Goal: Task Accomplishment & Management: Complete application form

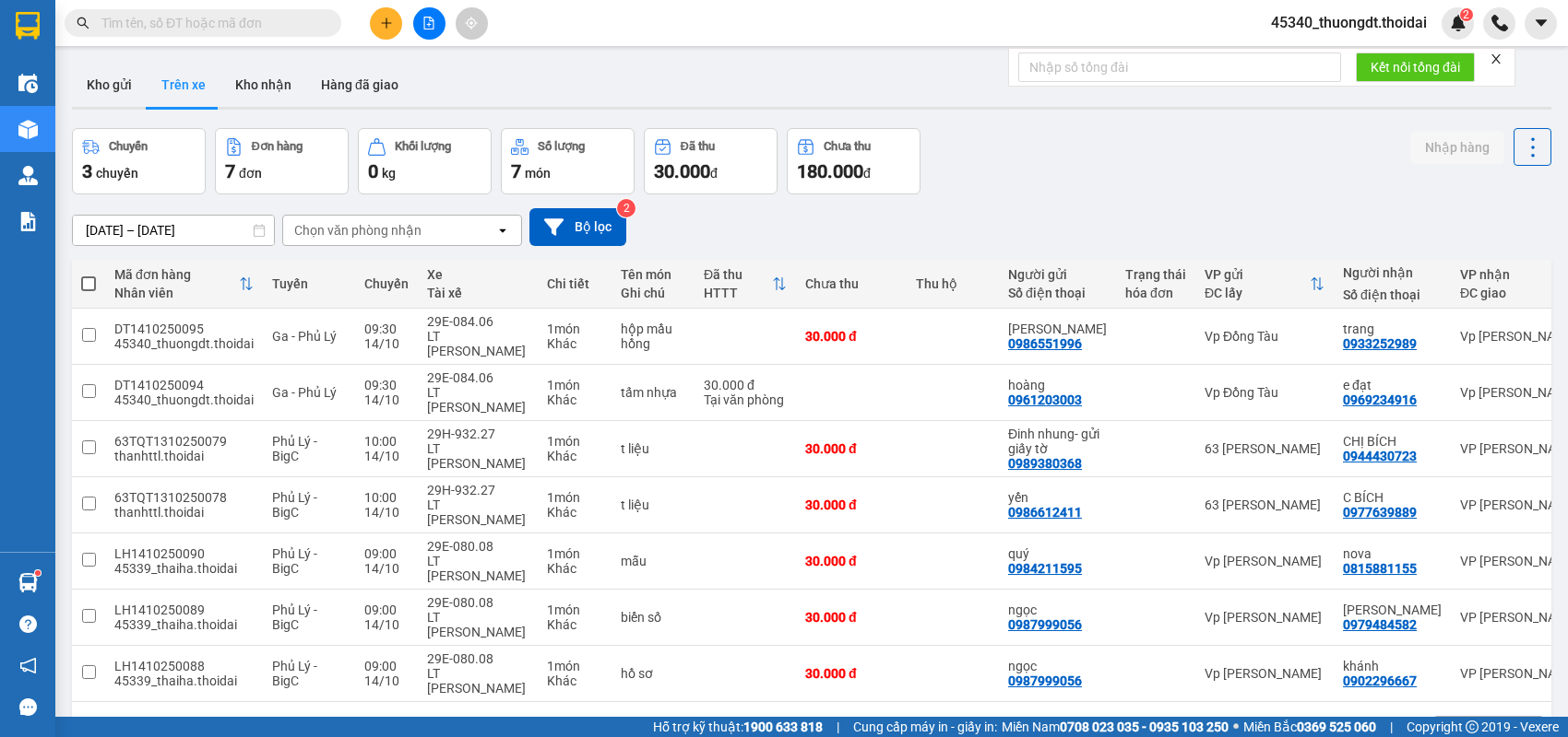
drag, startPoint x: 0, startPoint y: 0, endPoint x: 392, endPoint y: 23, distance: 392.7
click at [392, 23] on icon "plus" at bounding box center [386, 23] width 13 height 13
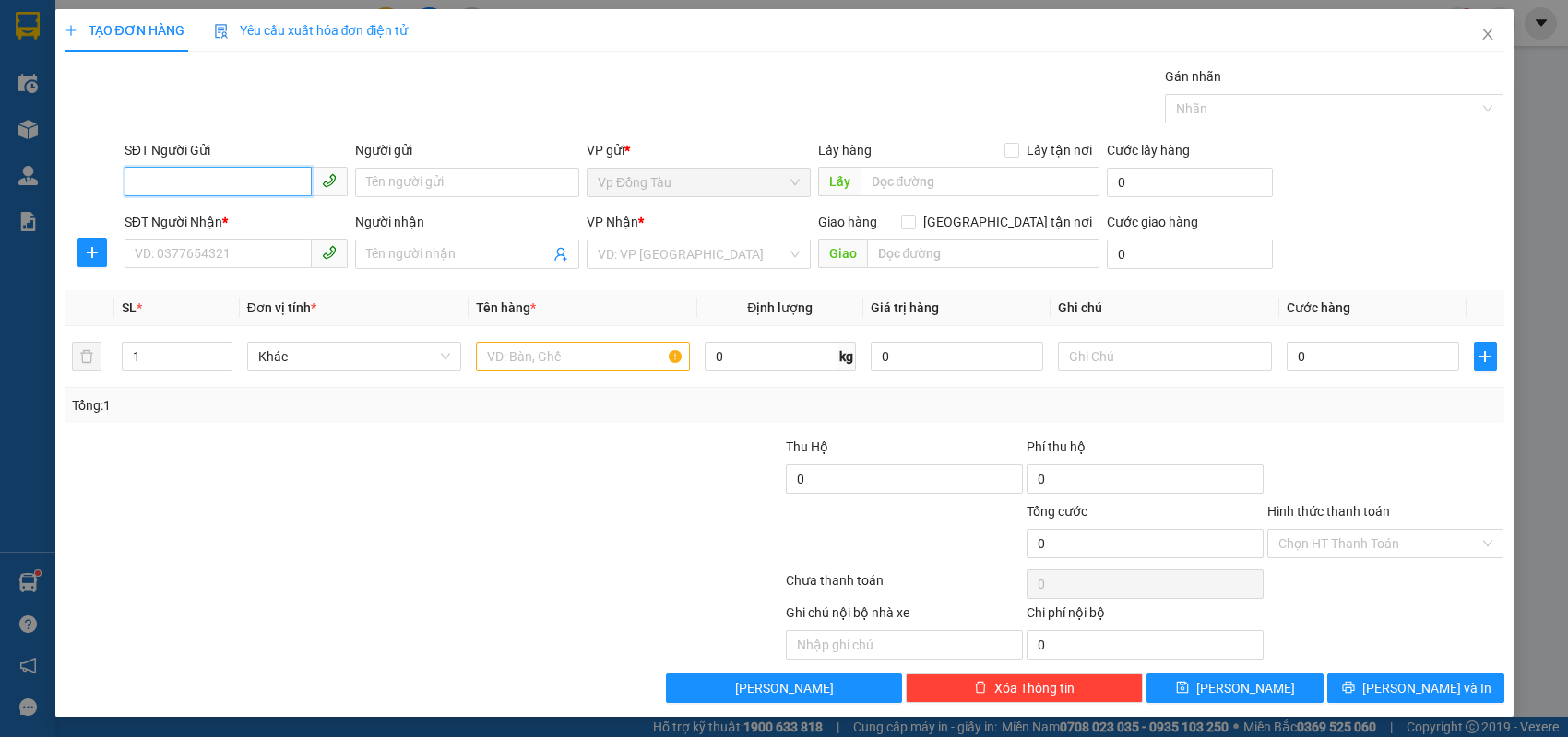
click at [277, 181] on input "SĐT Người Gửi" at bounding box center [218, 181] width 188 height 29
drag, startPoint x: 283, startPoint y: 221, endPoint x: 277, endPoint y: 231, distance: 11.7
click at [283, 221] on div "0911308686 - tiến" at bounding box center [236, 218] width 202 height 21
type input "0911308686"
type input "tiến"
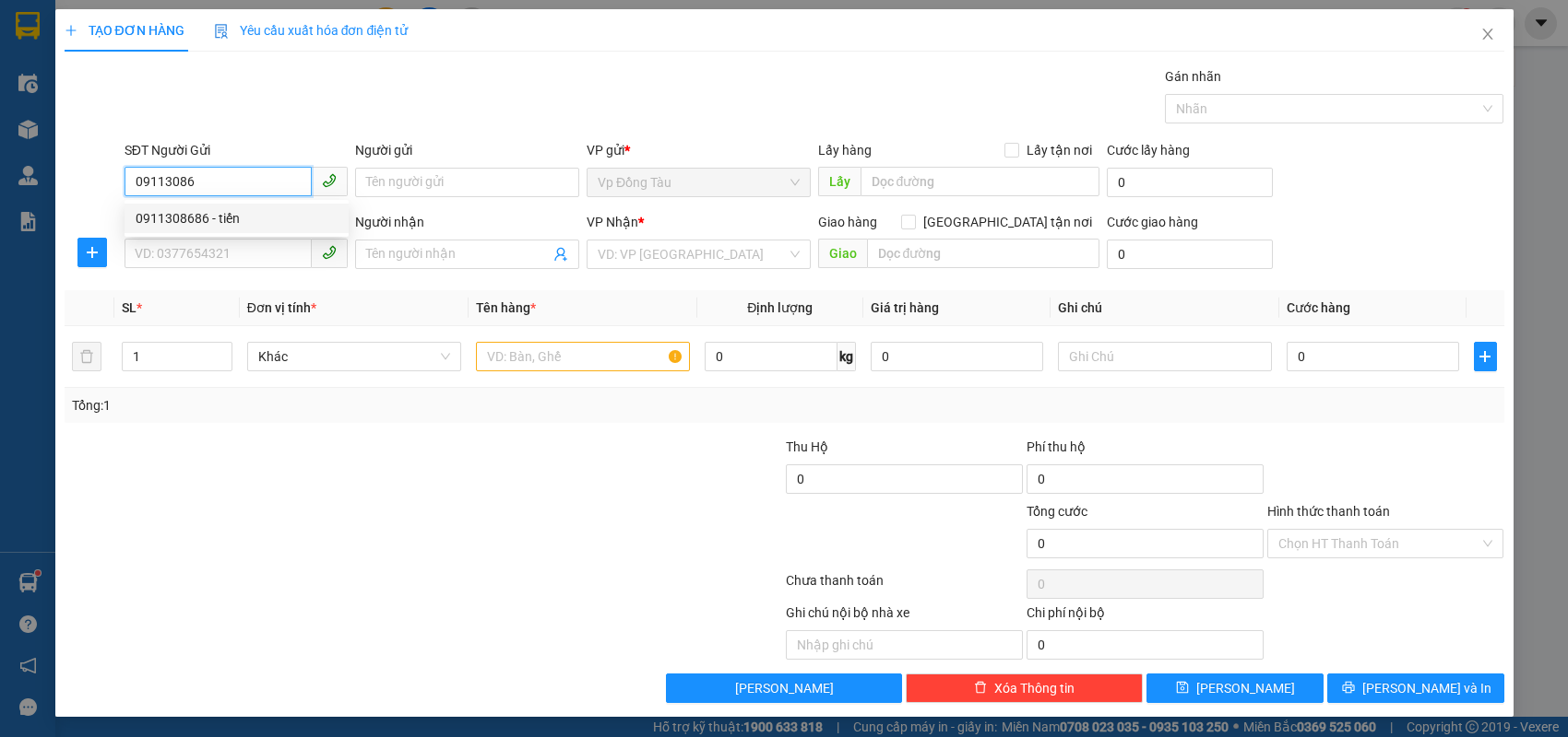
checkbox input "true"
type input "cvhb"
type input "0911308686"
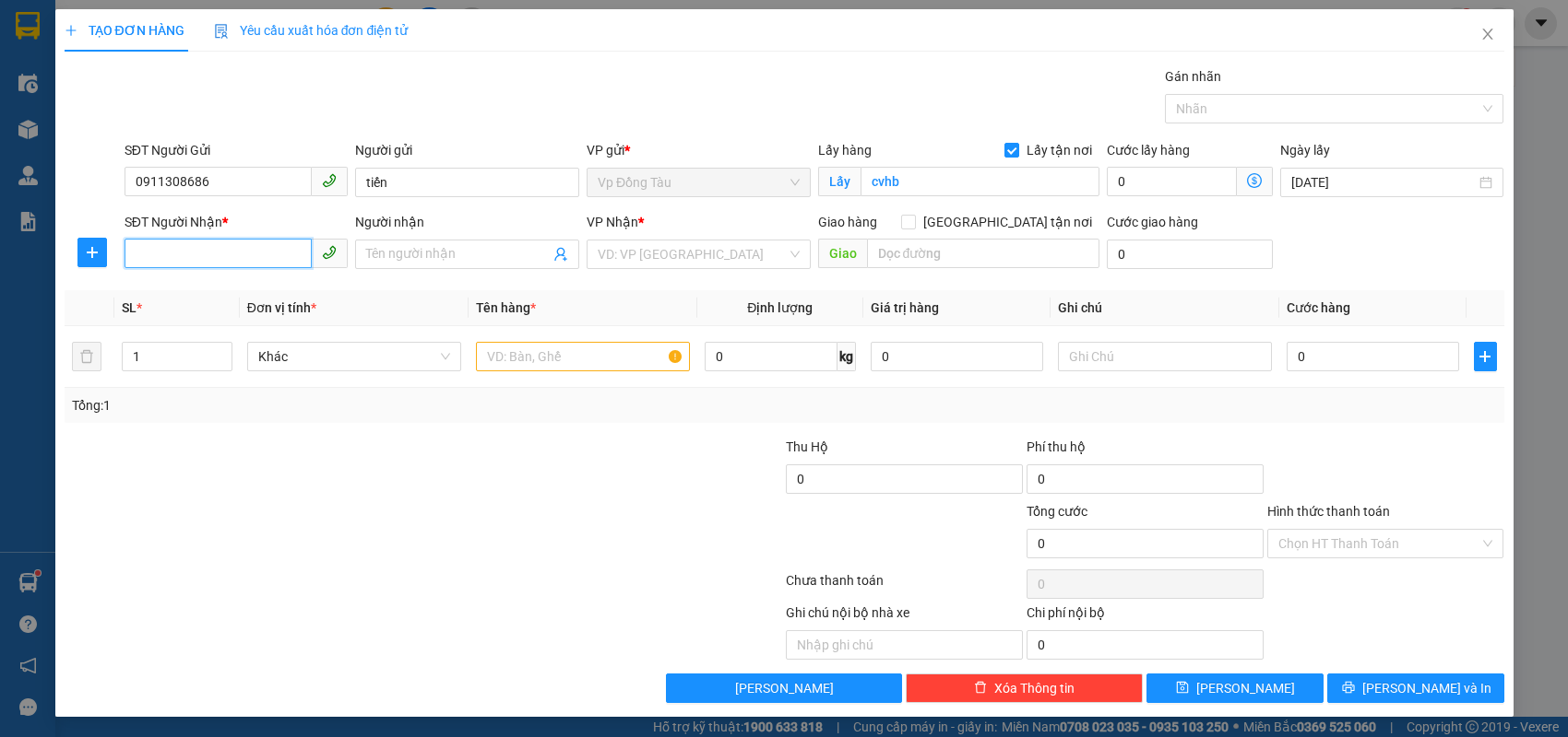
click at [267, 250] on input "SĐT Người Nhận *" at bounding box center [218, 253] width 188 height 29
click at [255, 288] on div "0918881733 - [PERSON_NAME]" at bounding box center [236, 290] width 202 height 21
type input "0918881733"
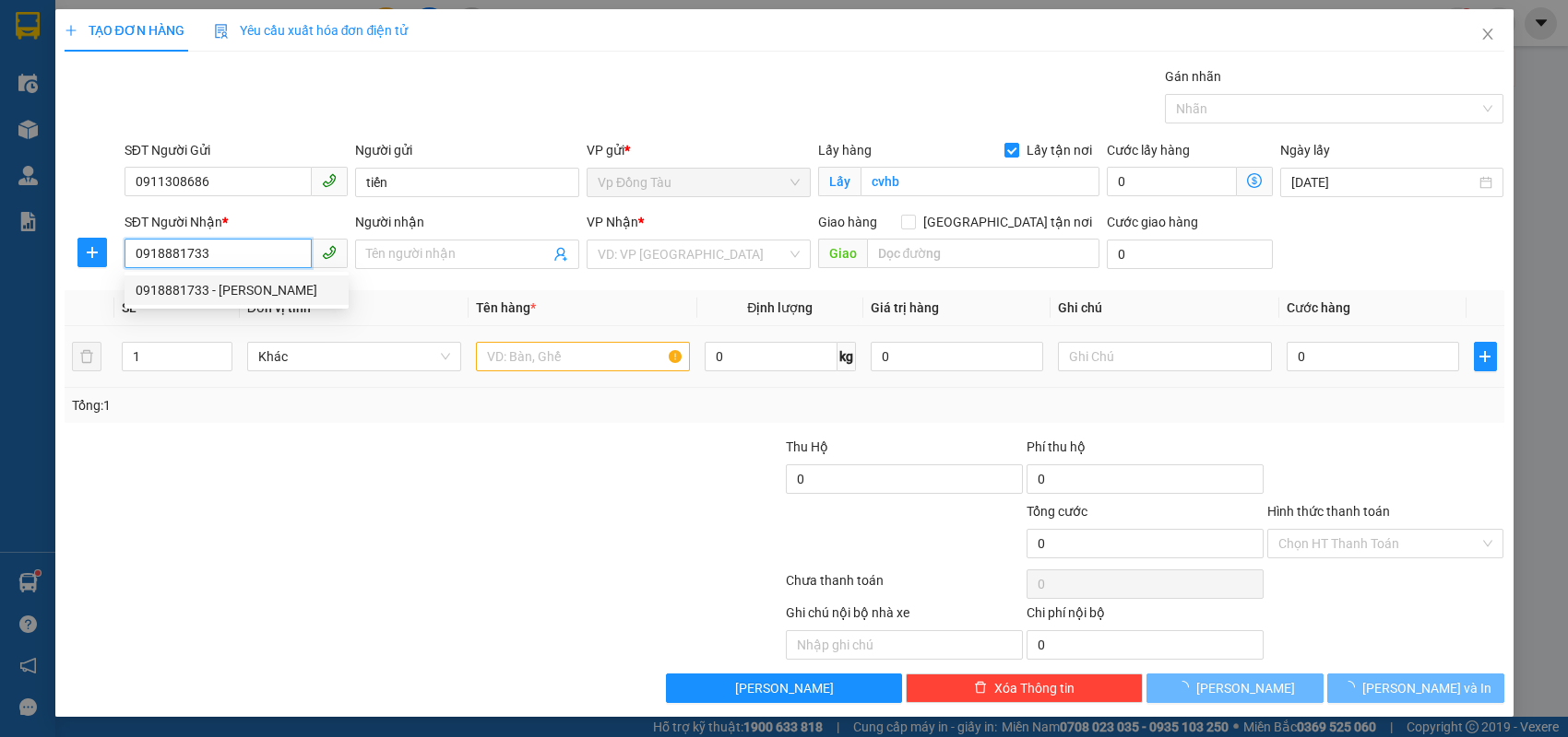
type input "[PERSON_NAME]"
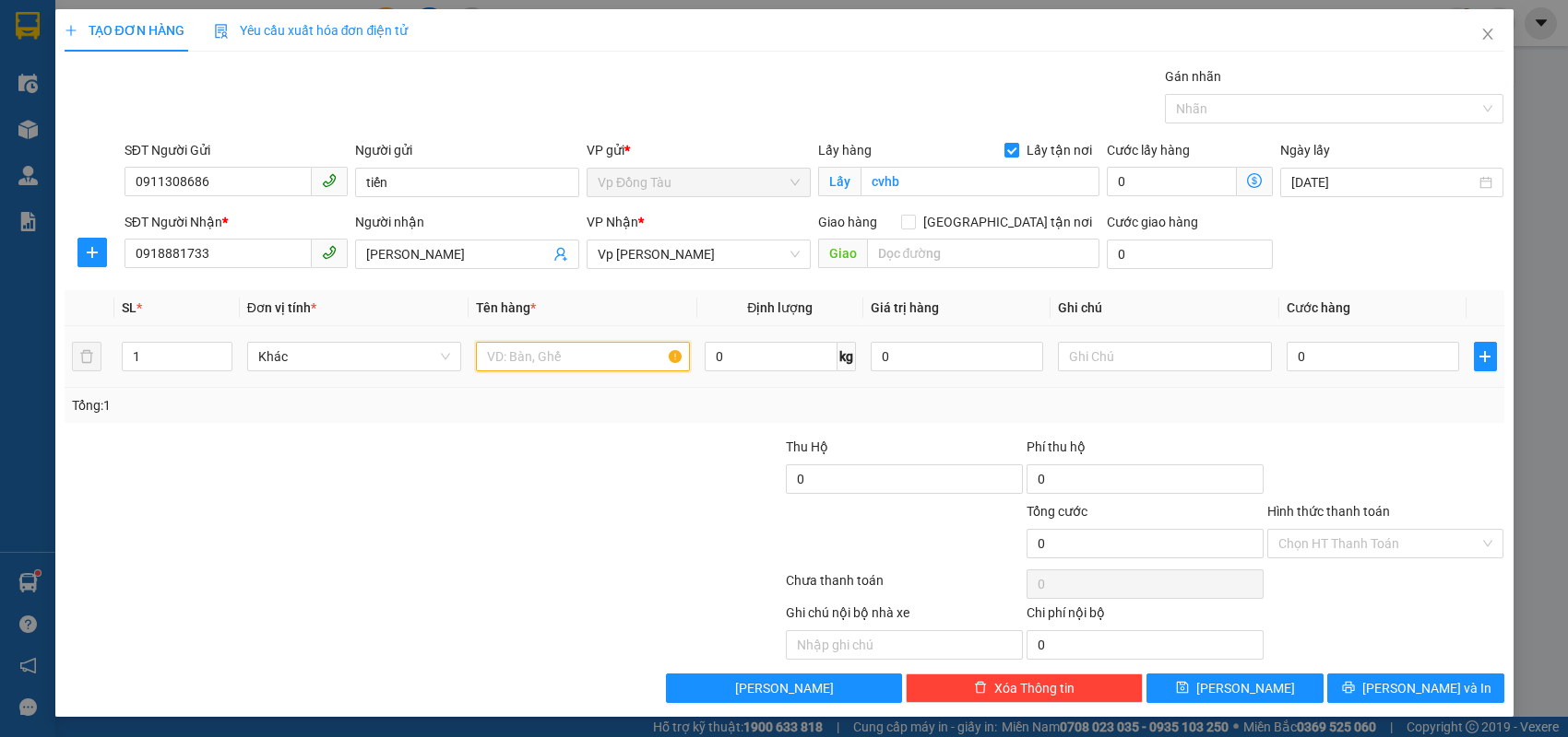
click at [531, 351] on input "text" at bounding box center [583, 356] width 214 height 29
type input "con dấu"
click at [1408, 344] on input "0" at bounding box center [1373, 356] width 172 height 29
type input "3"
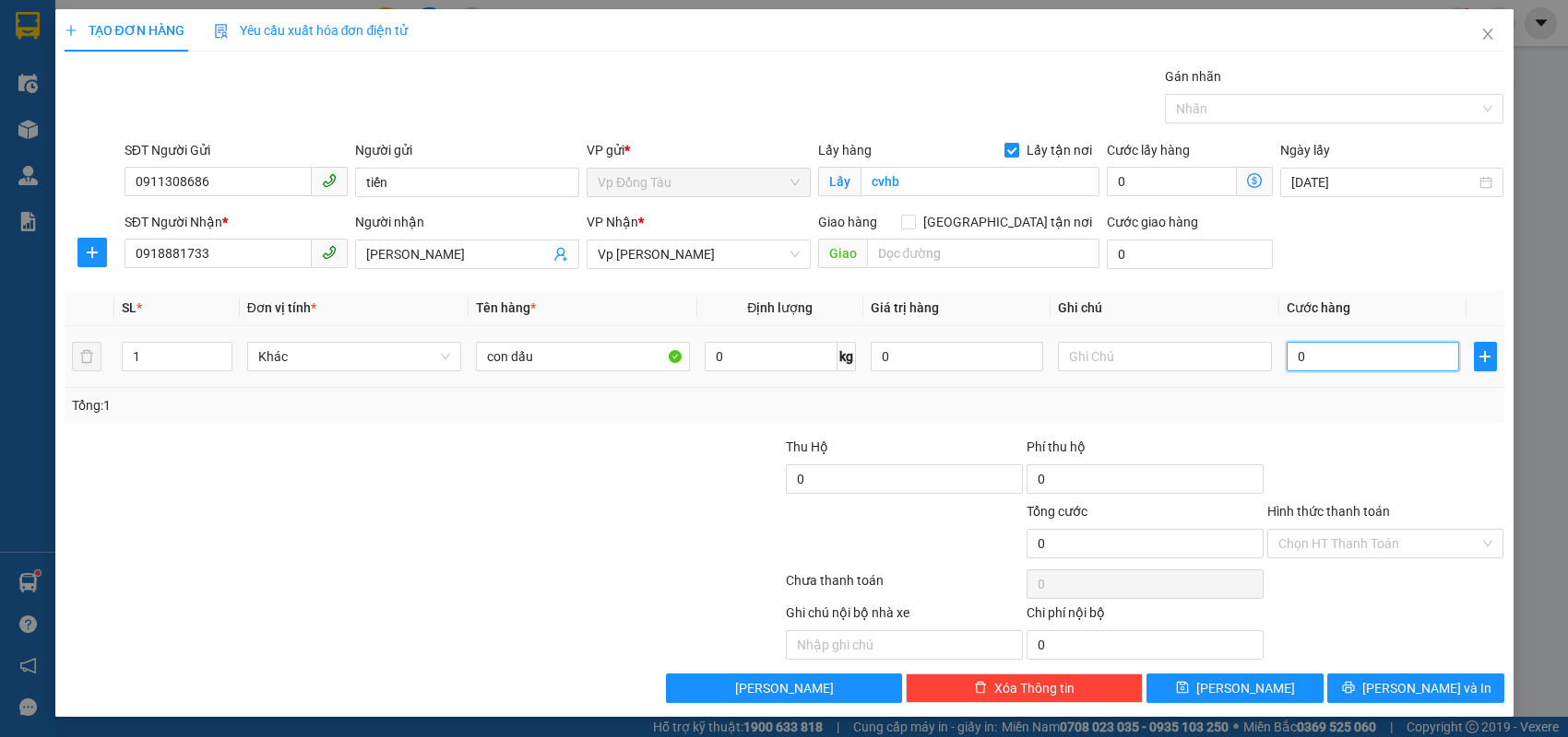
type input "3"
type input "30"
type input "30.000"
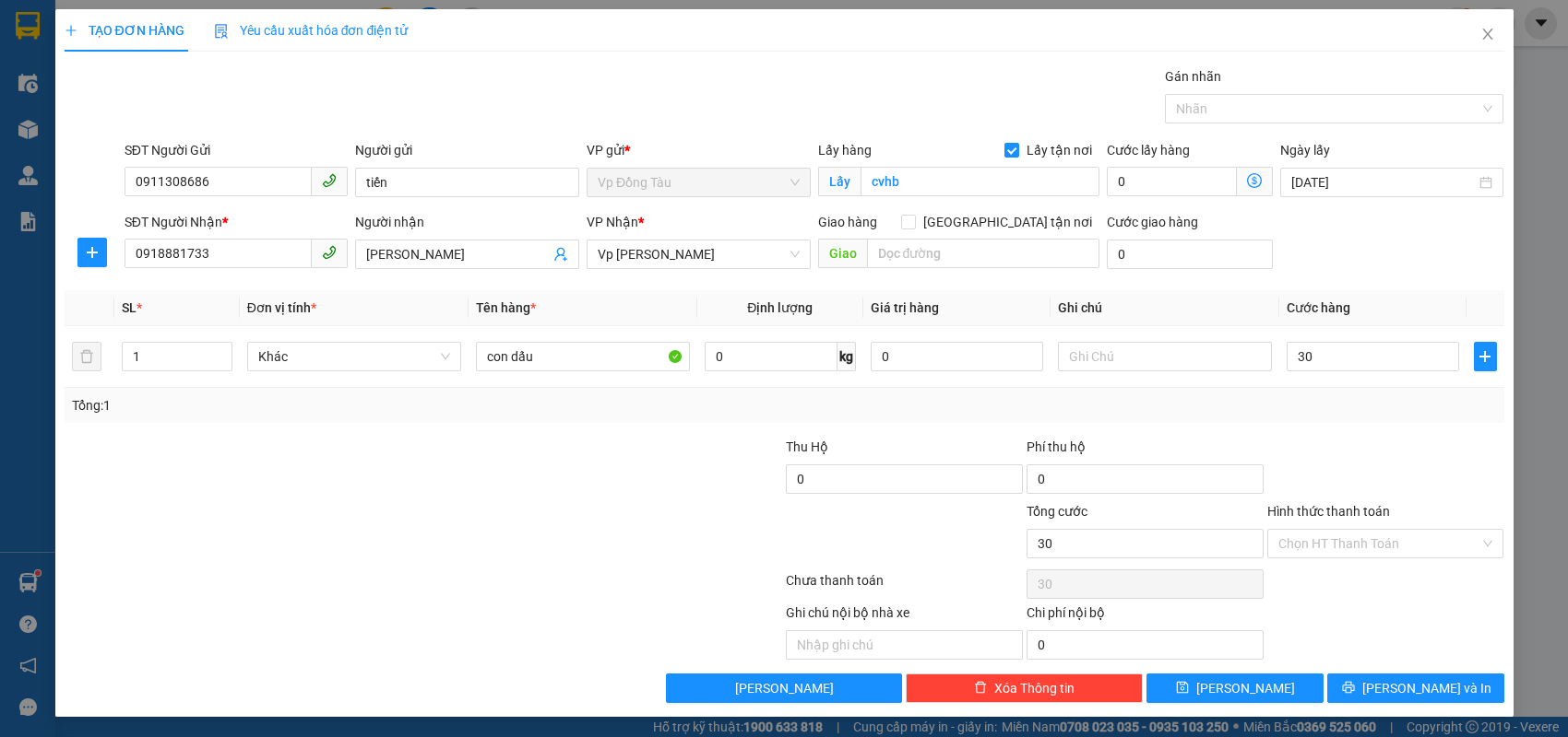
type input "30.000"
click at [1354, 560] on div "Hình thức thanh toán Chọn HT Thanh Toán" at bounding box center [1386, 533] width 237 height 65
click at [1361, 547] on input "Hình thức thanh toán" at bounding box center [1379, 543] width 202 height 27
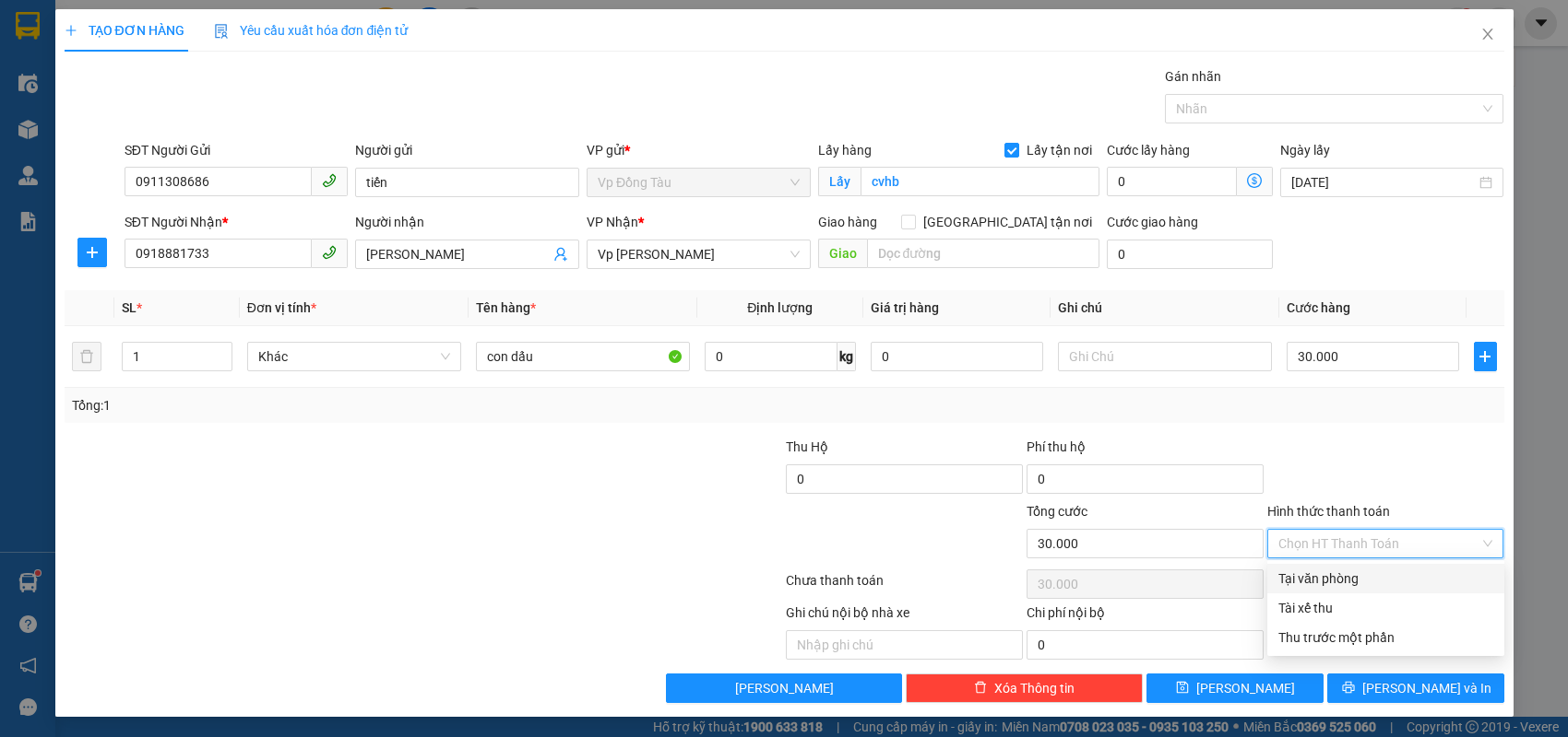
click at [1332, 580] on div "Tại văn phòng" at bounding box center [1385, 578] width 214 height 21
type input "0"
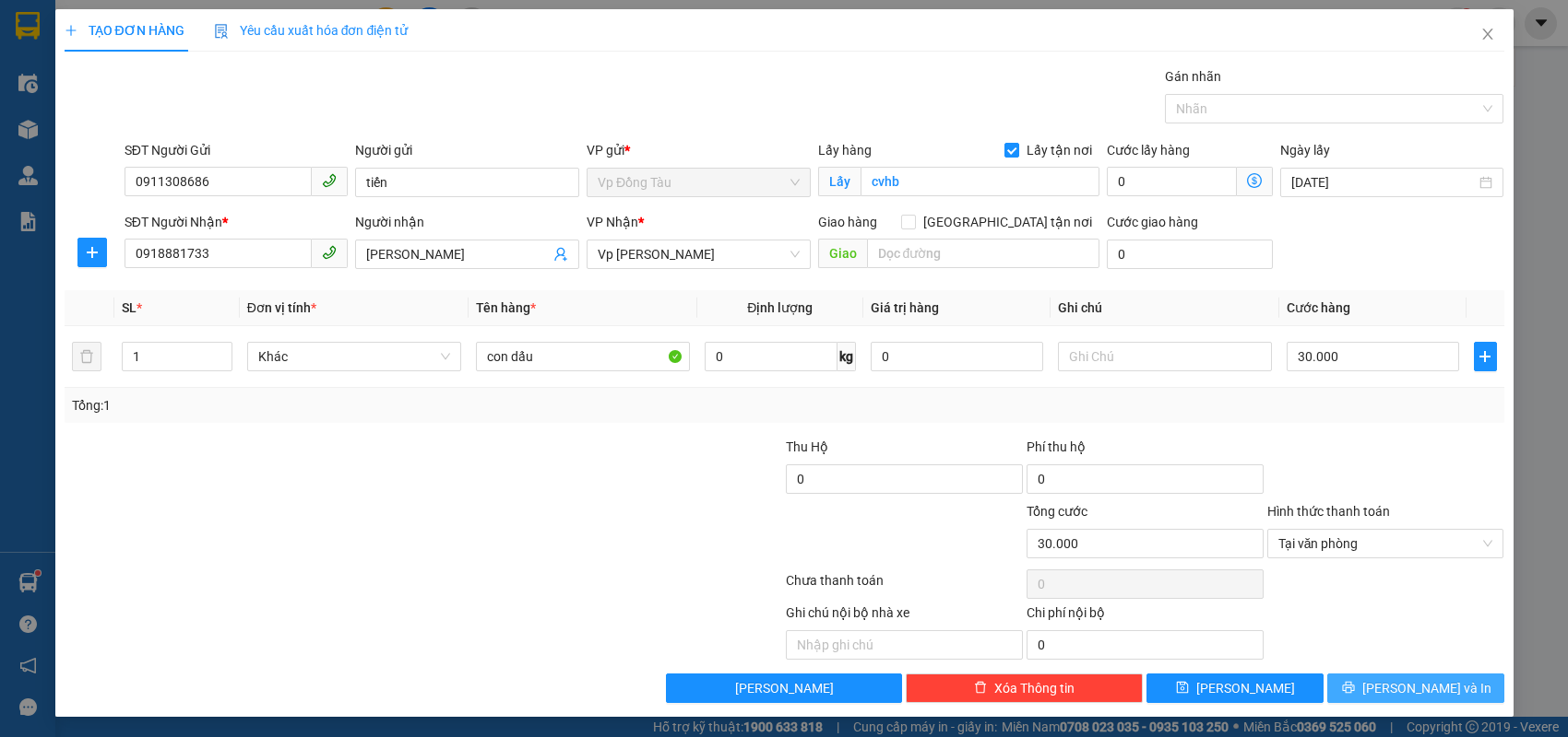
click at [1377, 679] on button "[PERSON_NAME] và In" at bounding box center [1415, 688] width 177 height 29
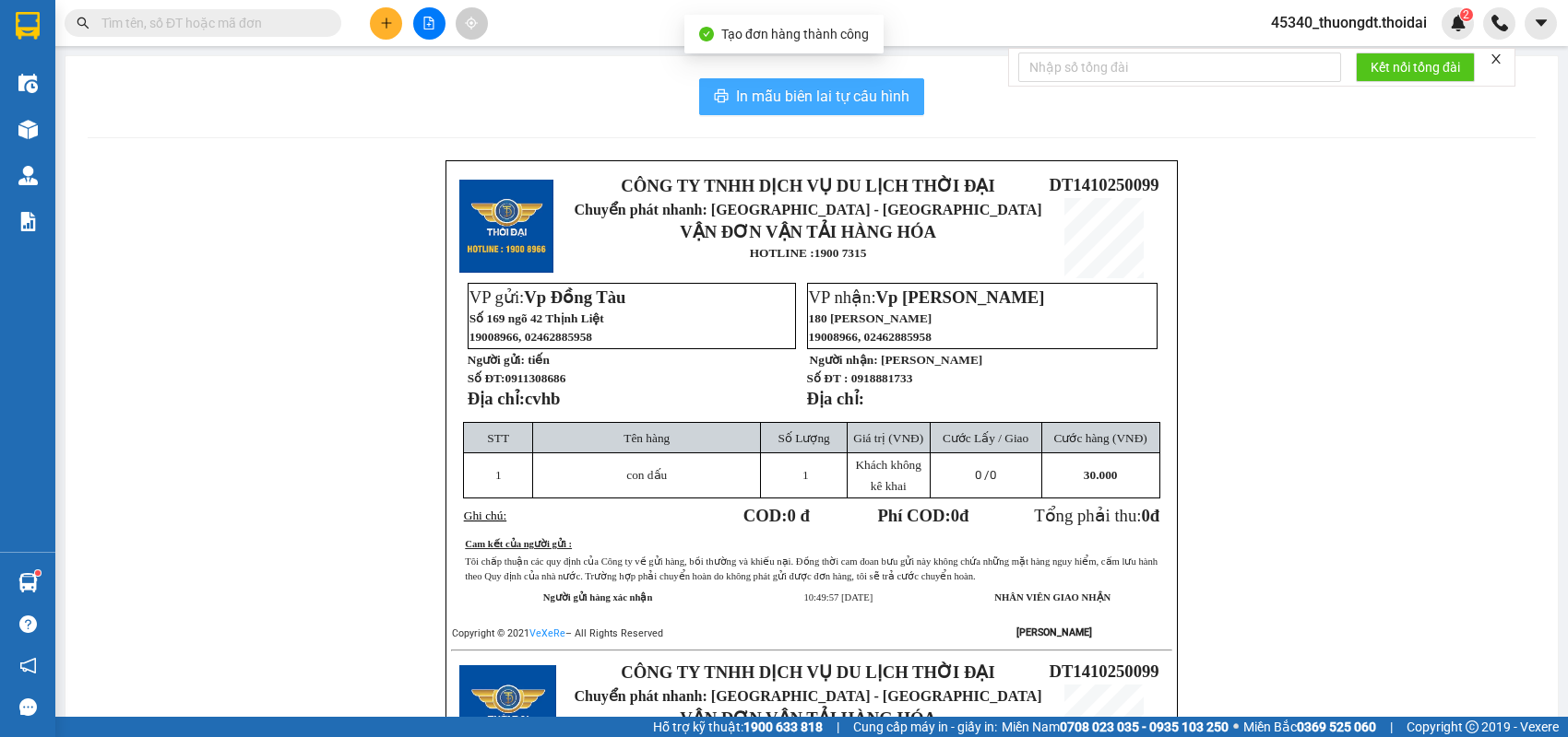
click at [804, 99] on span "In mẫu biên lai tự cấu hình" at bounding box center [822, 97] width 173 height 23
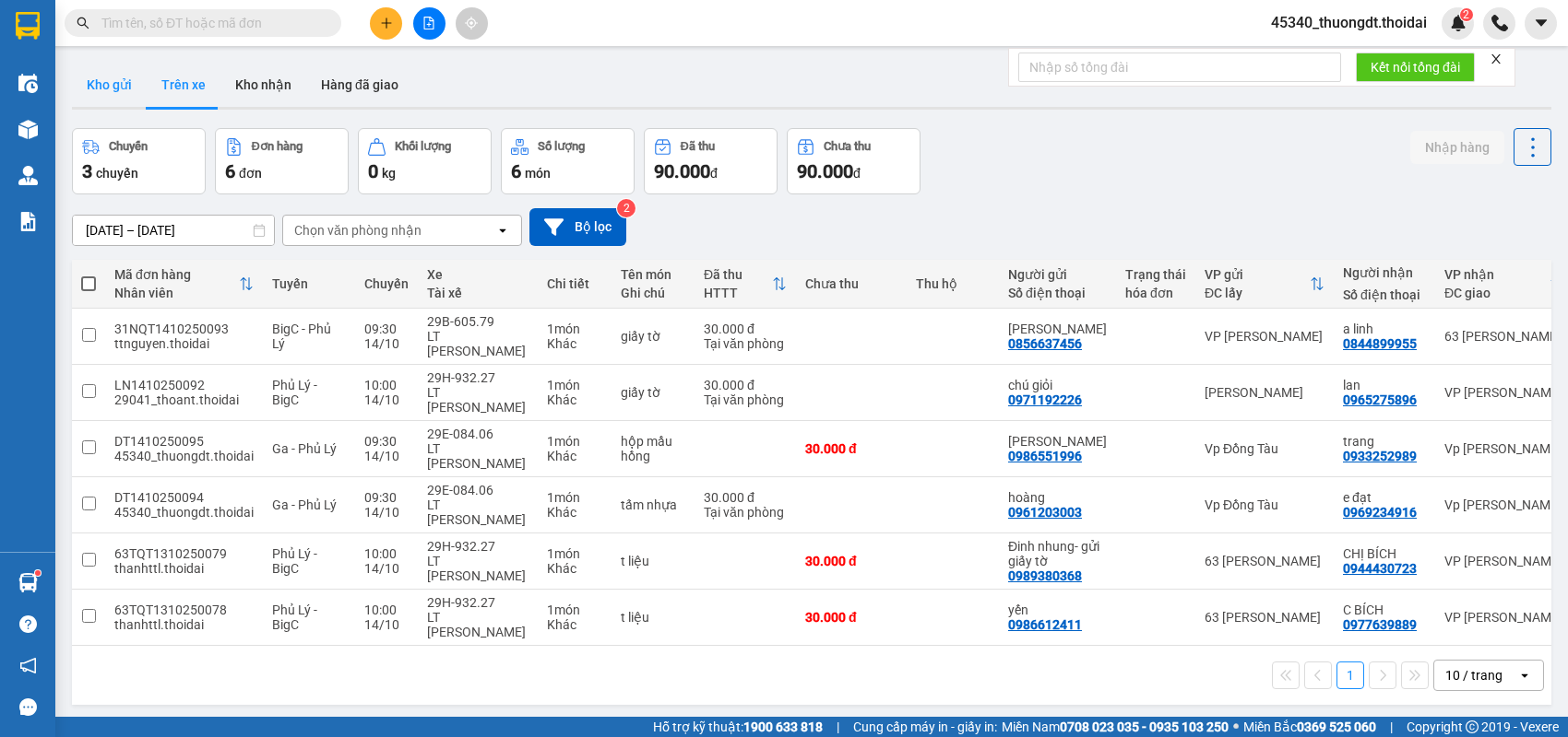
click at [121, 92] on button "Kho gửi" at bounding box center [109, 84] width 74 height 44
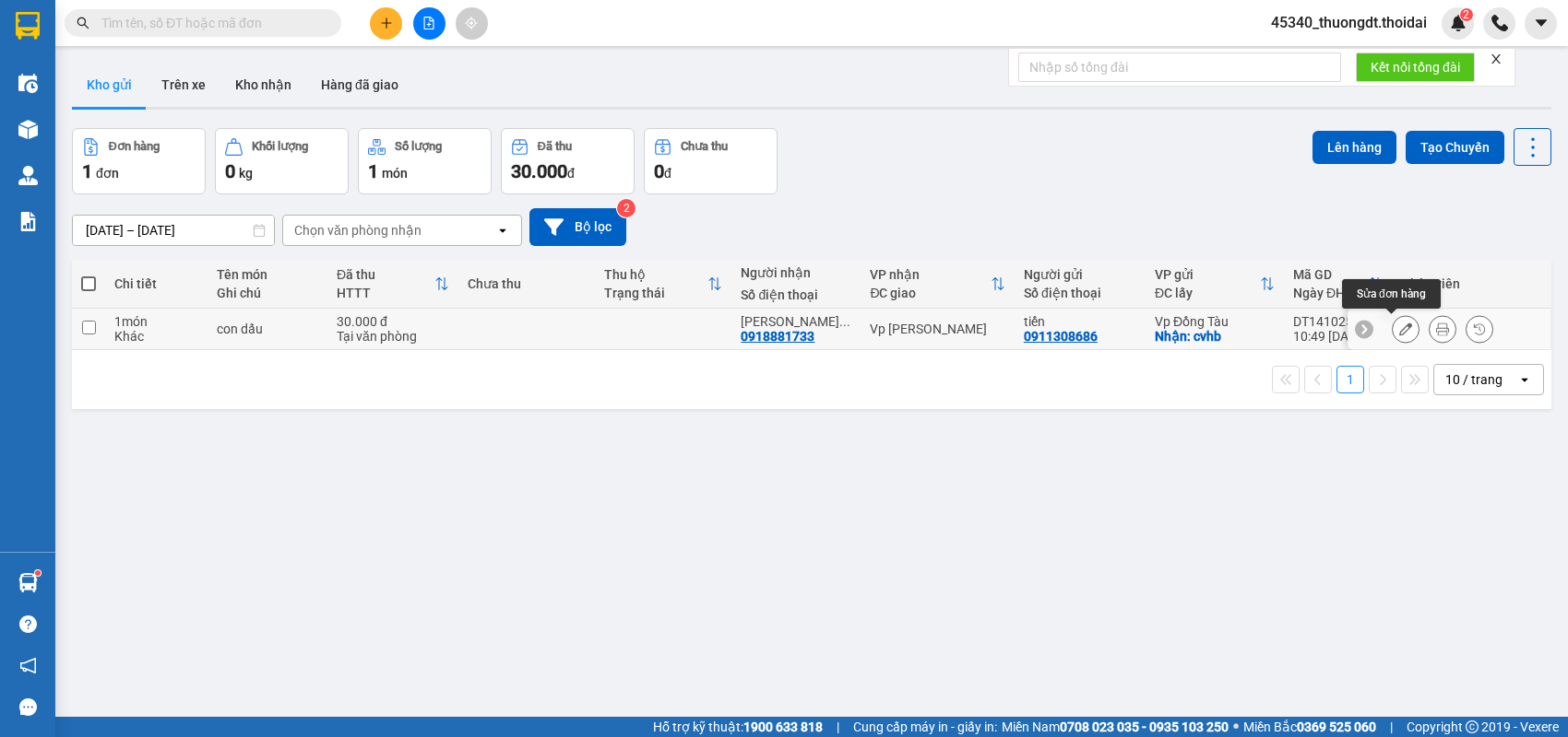
click at [1399, 327] on icon at bounding box center [1404, 329] width 13 height 13
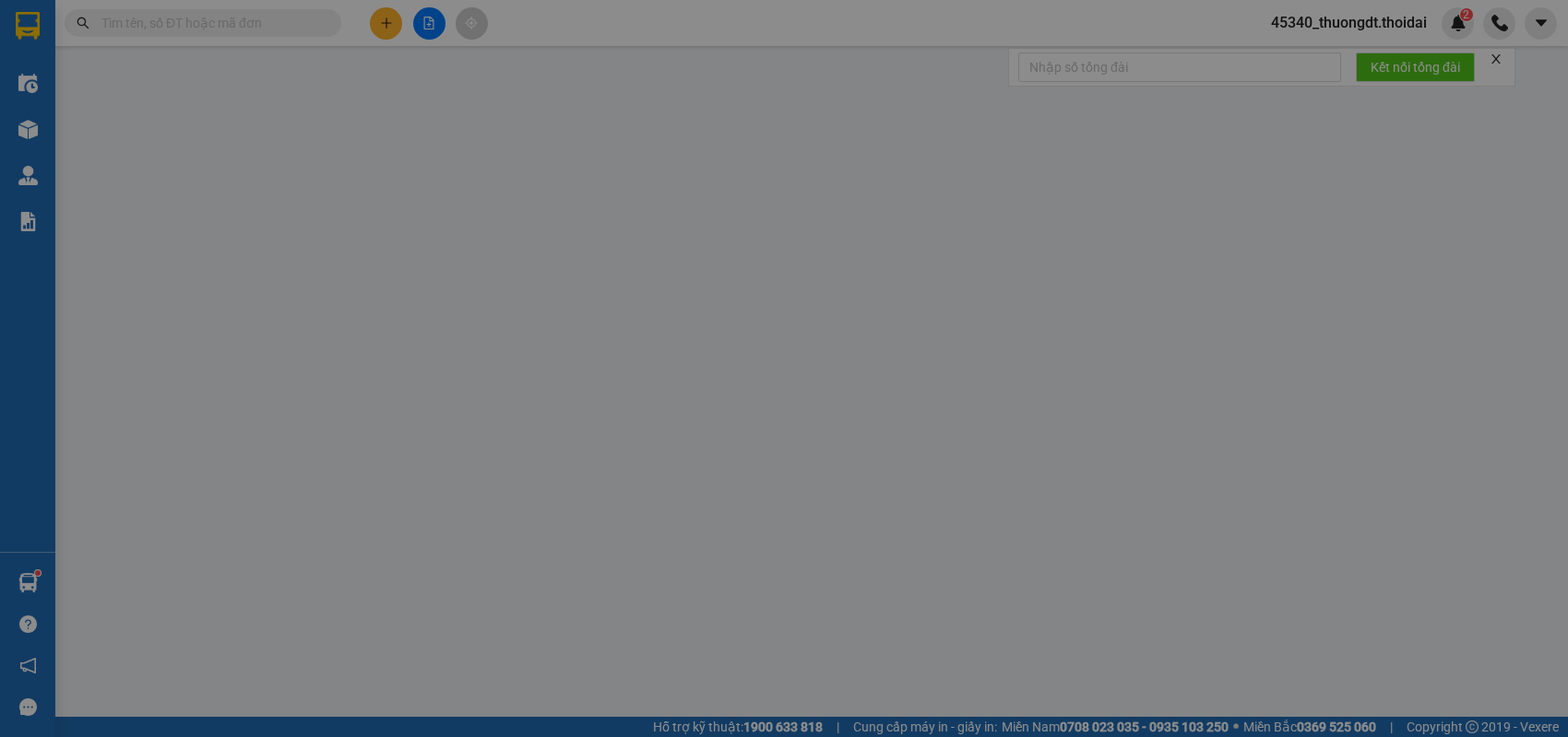
type input "0911308686"
type input "tiến"
checkbox input "true"
type input "cvhb"
type input "0918881733"
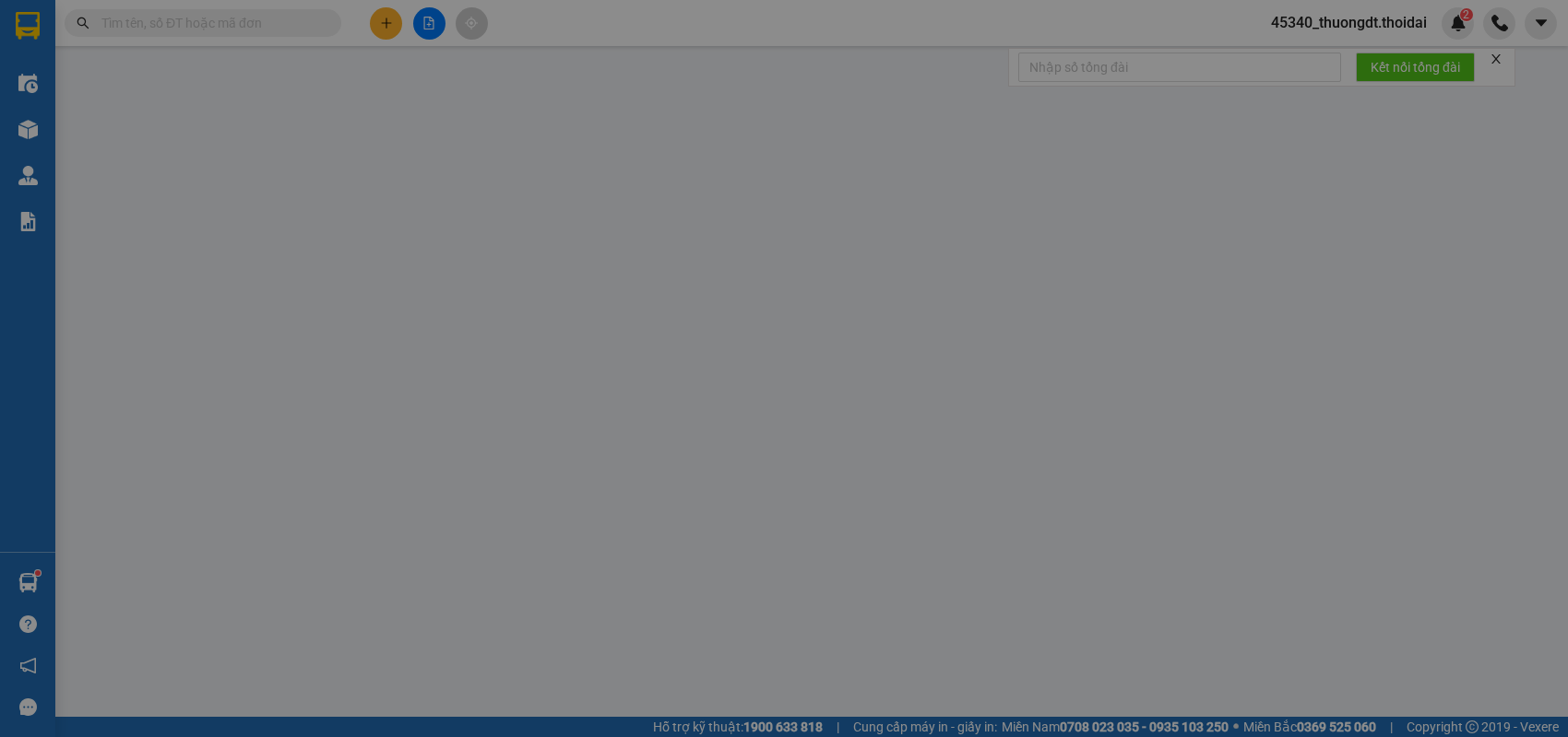
type input "[PERSON_NAME]"
type input "0"
type input "30.000"
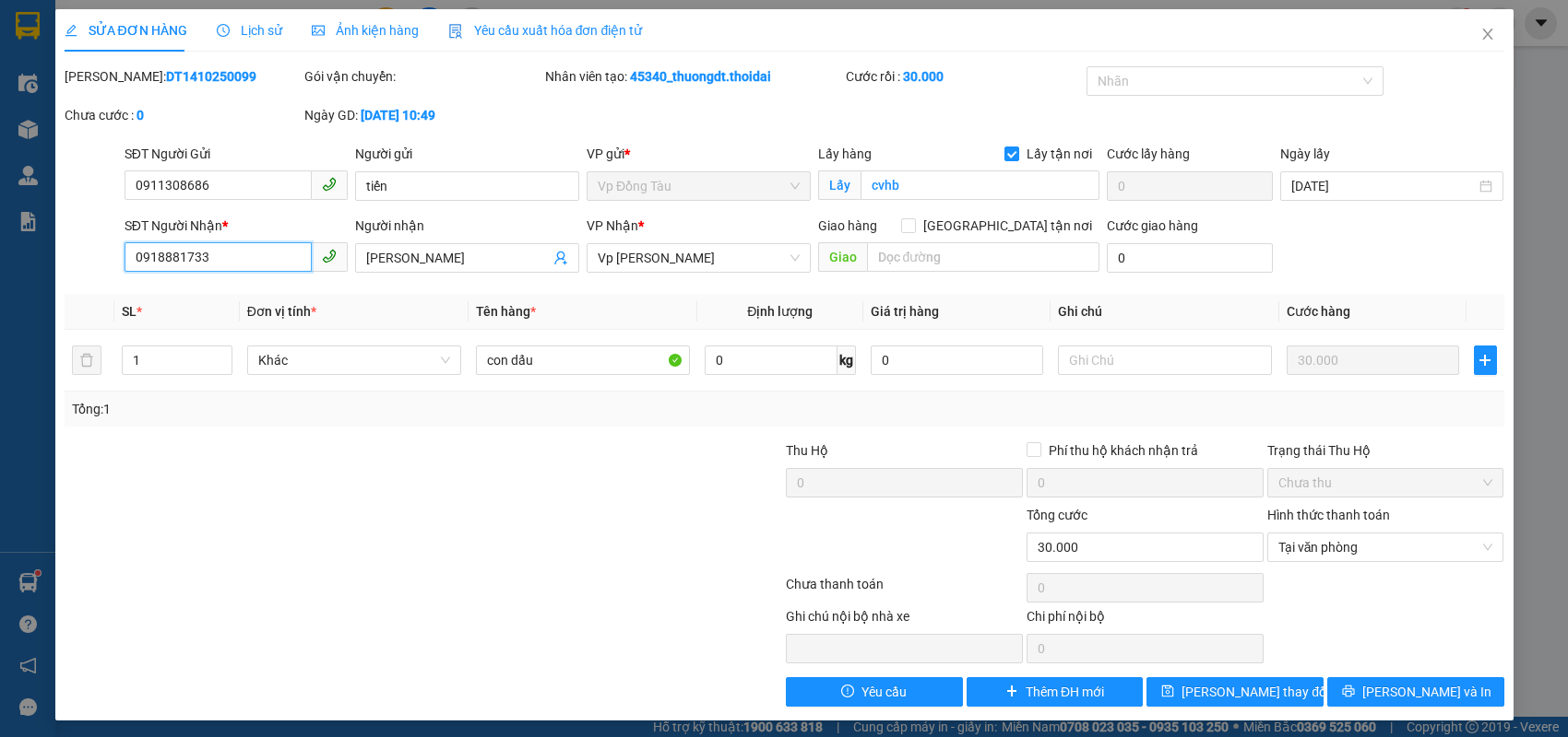
drag, startPoint x: 269, startPoint y: 257, endPoint x: 0, endPoint y: 295, distance: 271.7
click at [0, 295] on div "SỬA ĐƠN HÀNG Lịch sử Ảnh kiện hàng Yêu cầu xuất hóa đơn điện tử Total Paid Fee …" at bounding box center [784, 368] width 1568 height 737
type input "0913188126"
drag, startPoint x: 511, startPoint y: 260, endPoint x: 129, endPoint y: 297, distance: 383.8
click at [129, 297] on div "Total Paid Fee 30.000 Total UnPaid Fee 0 Cash Collection Total Fee Mã ĐH: DT141…" at bounding box center [784, 387] width 1440 height 640
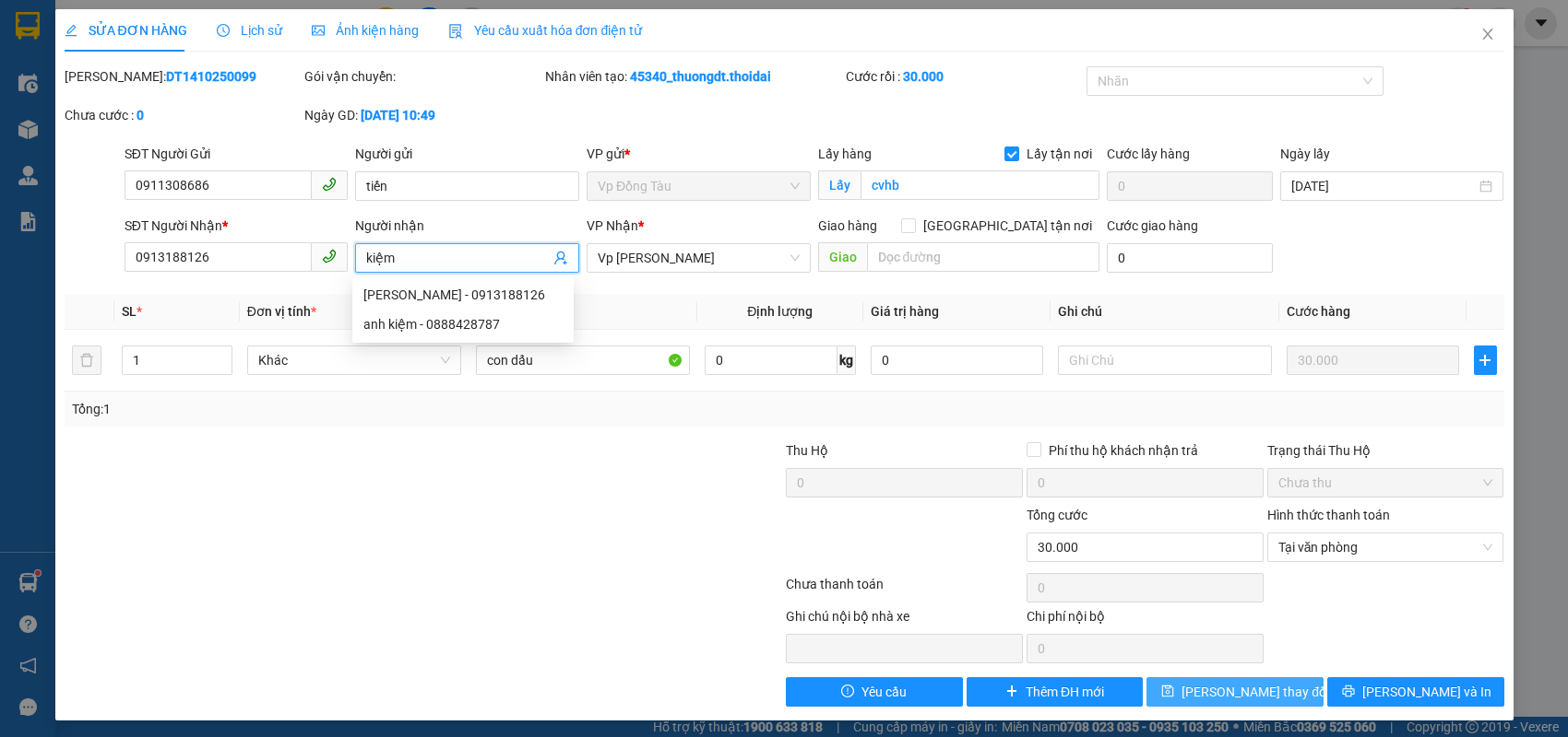
type input "kiệm"
click at [1248, 696] on span "[PERSON_NAME] thay đổi" at bounding box center [1255, 692] width 148 height 21
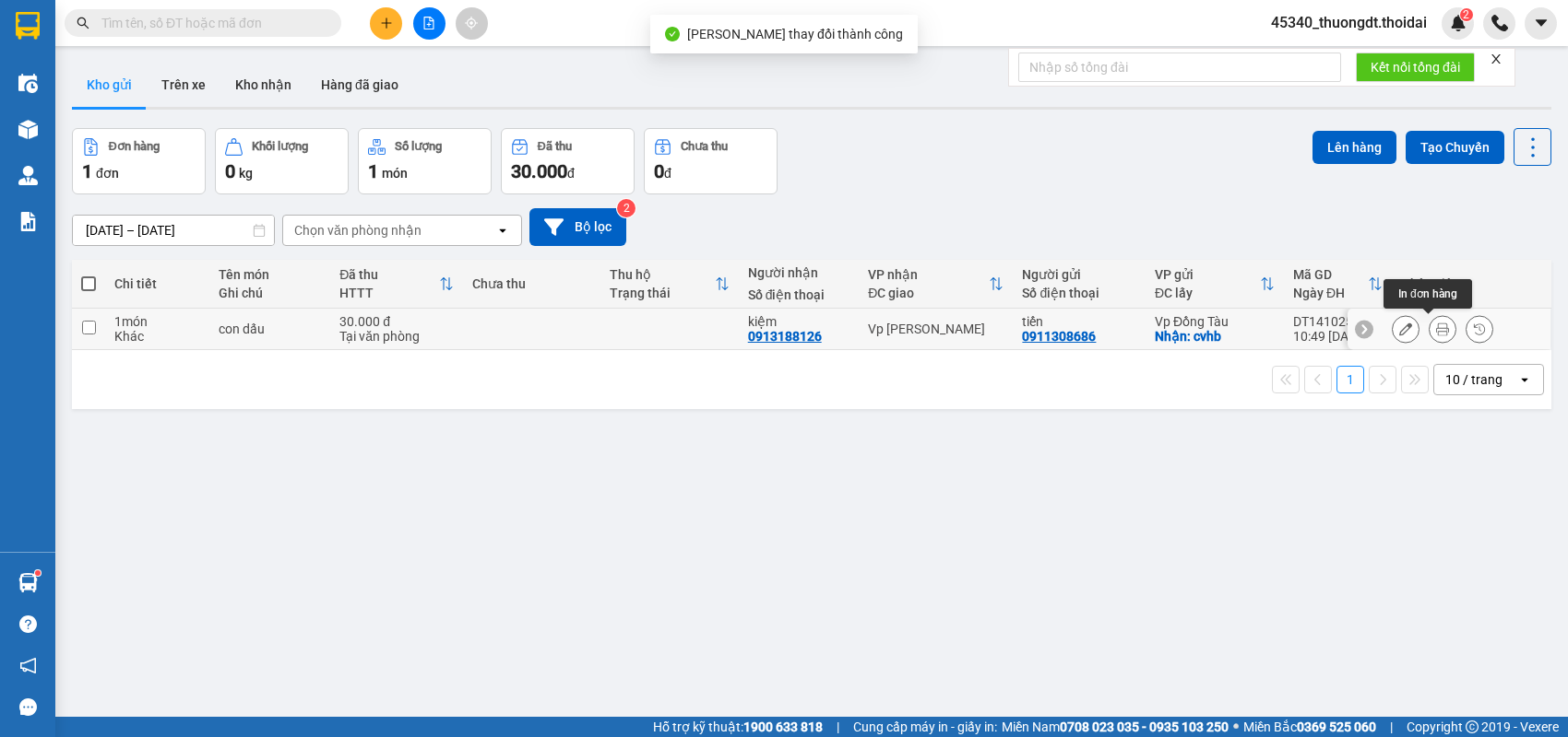
click at [1436, 327] on icon at bounding box center [1442, 329] width 13 height 13
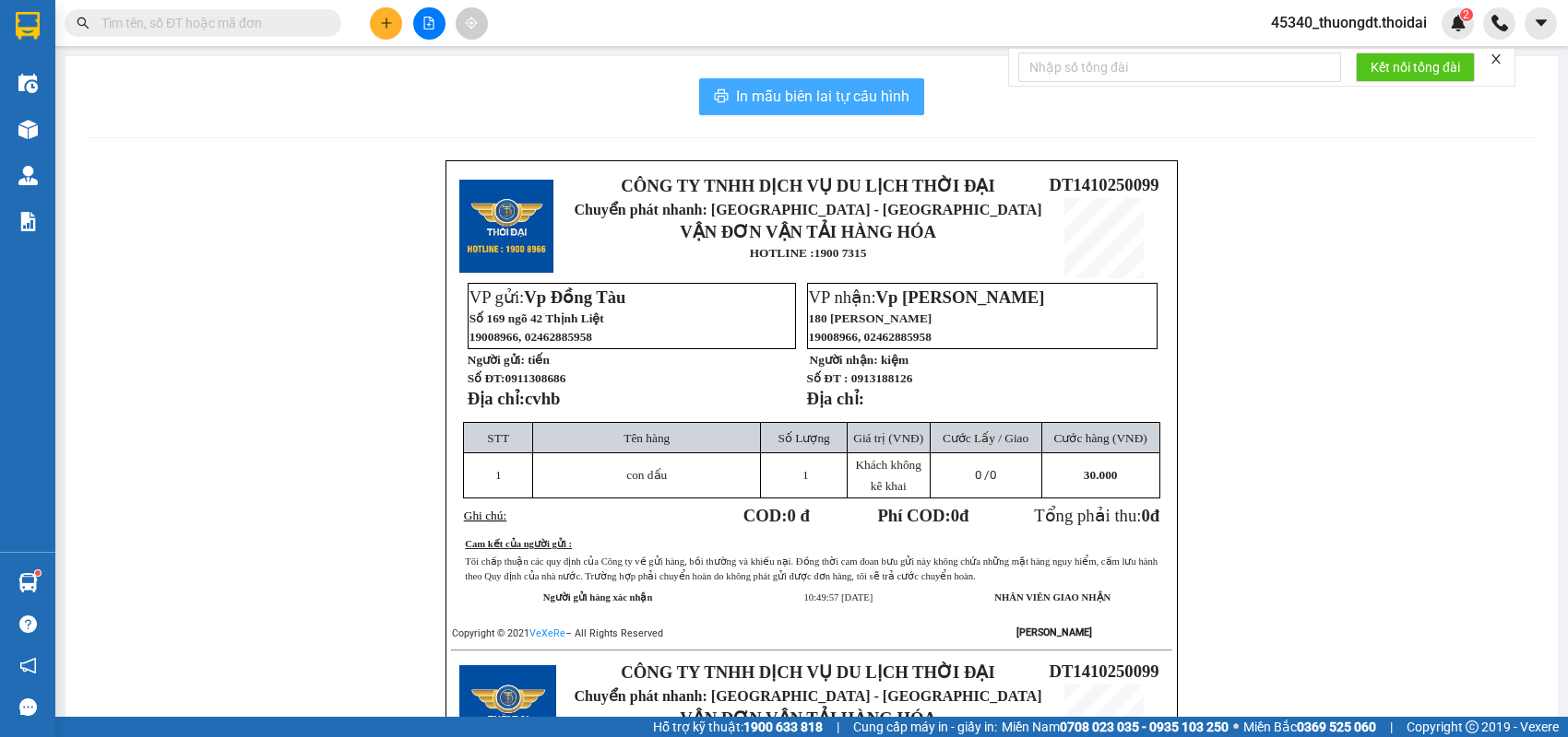
click at [866, 100] on span "In mẫu biên lai tự cấu hình" at bounding box center [822, 97] width 173 height 23
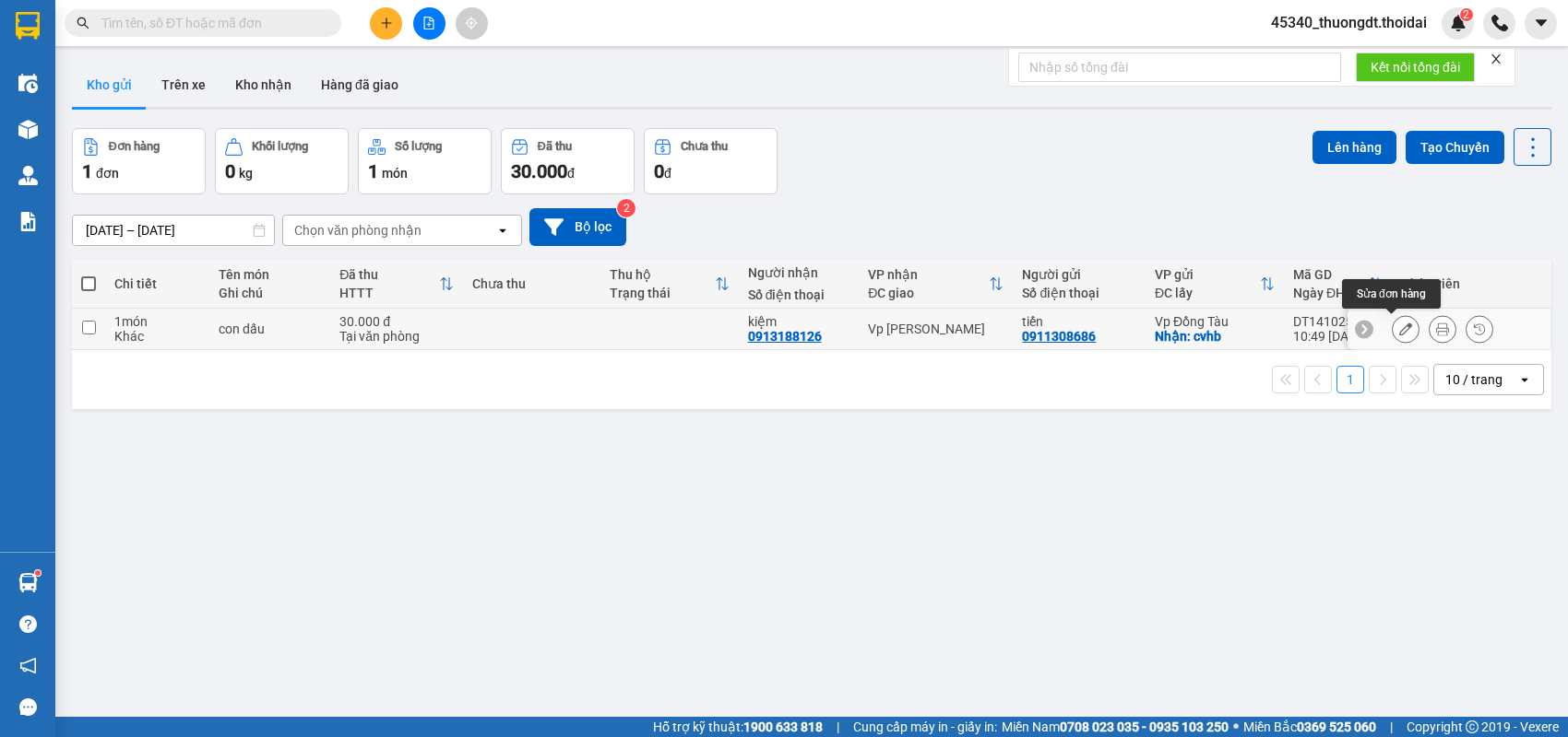
click at [1393, 335] on button at bounding box center [1405, 329] width 25 height 32
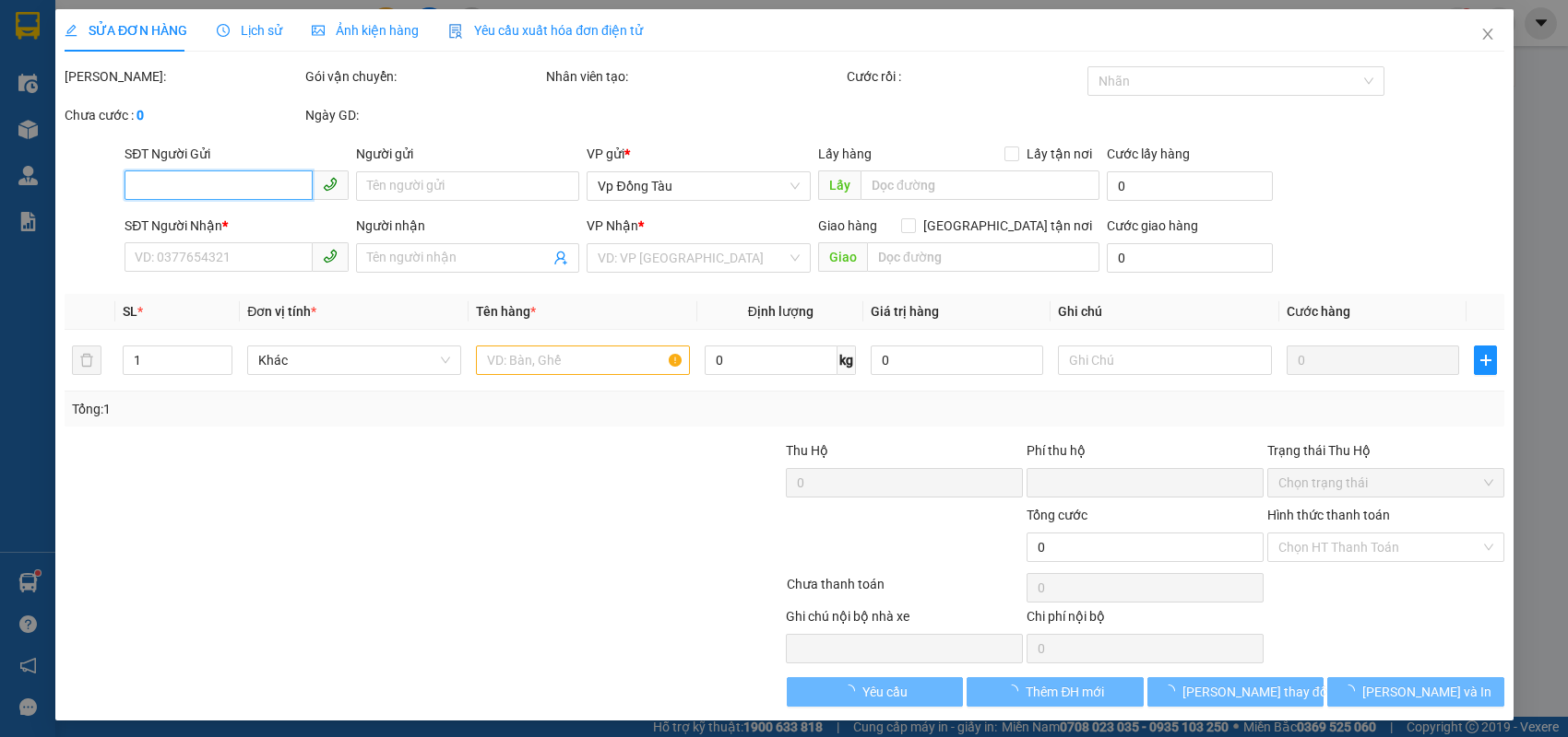
type input "0911308686"
type input "tiến"
checkbox input "true"
type input "cvhb"
type input "0913188126"
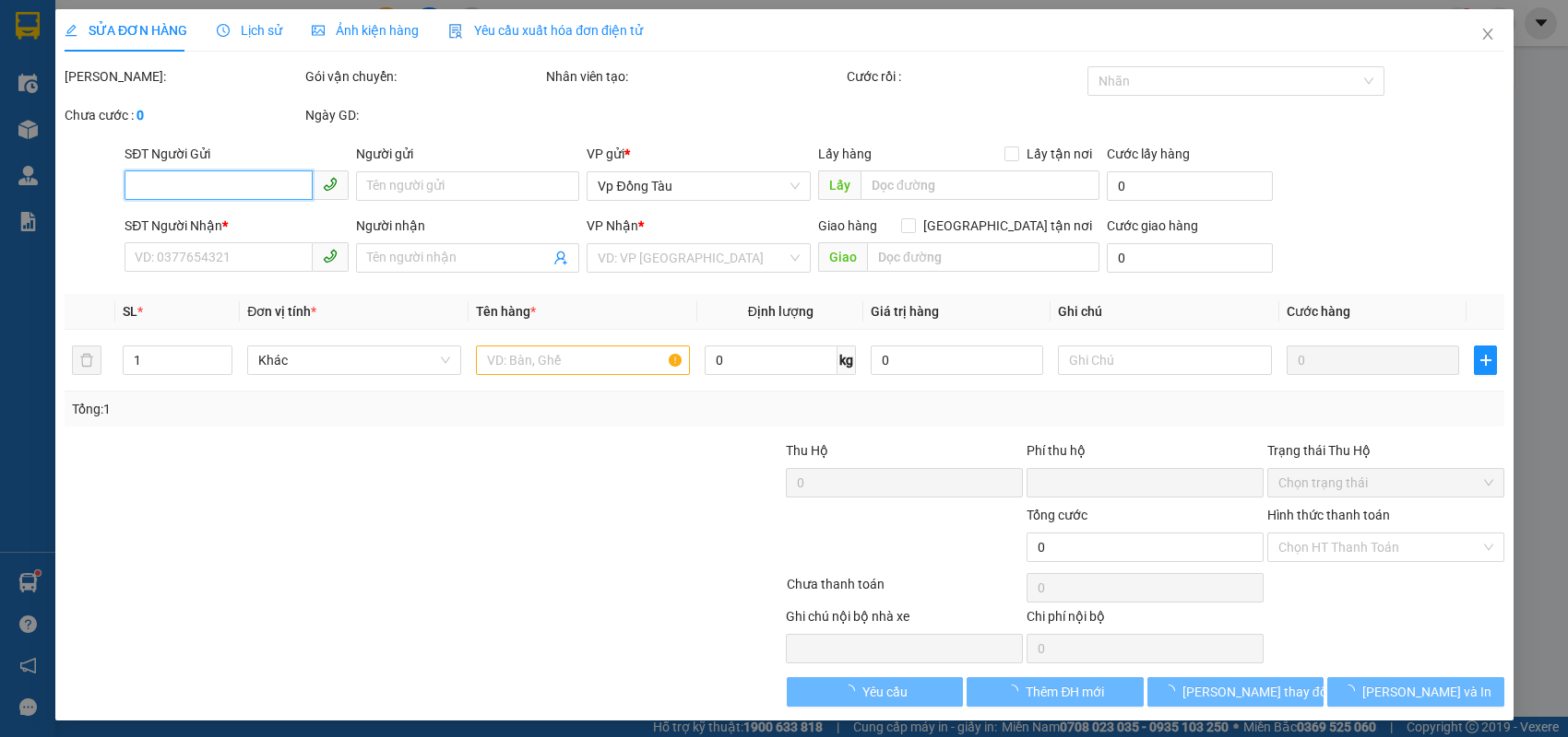
type input "kiệm"
type input "0"
type input "30.000"
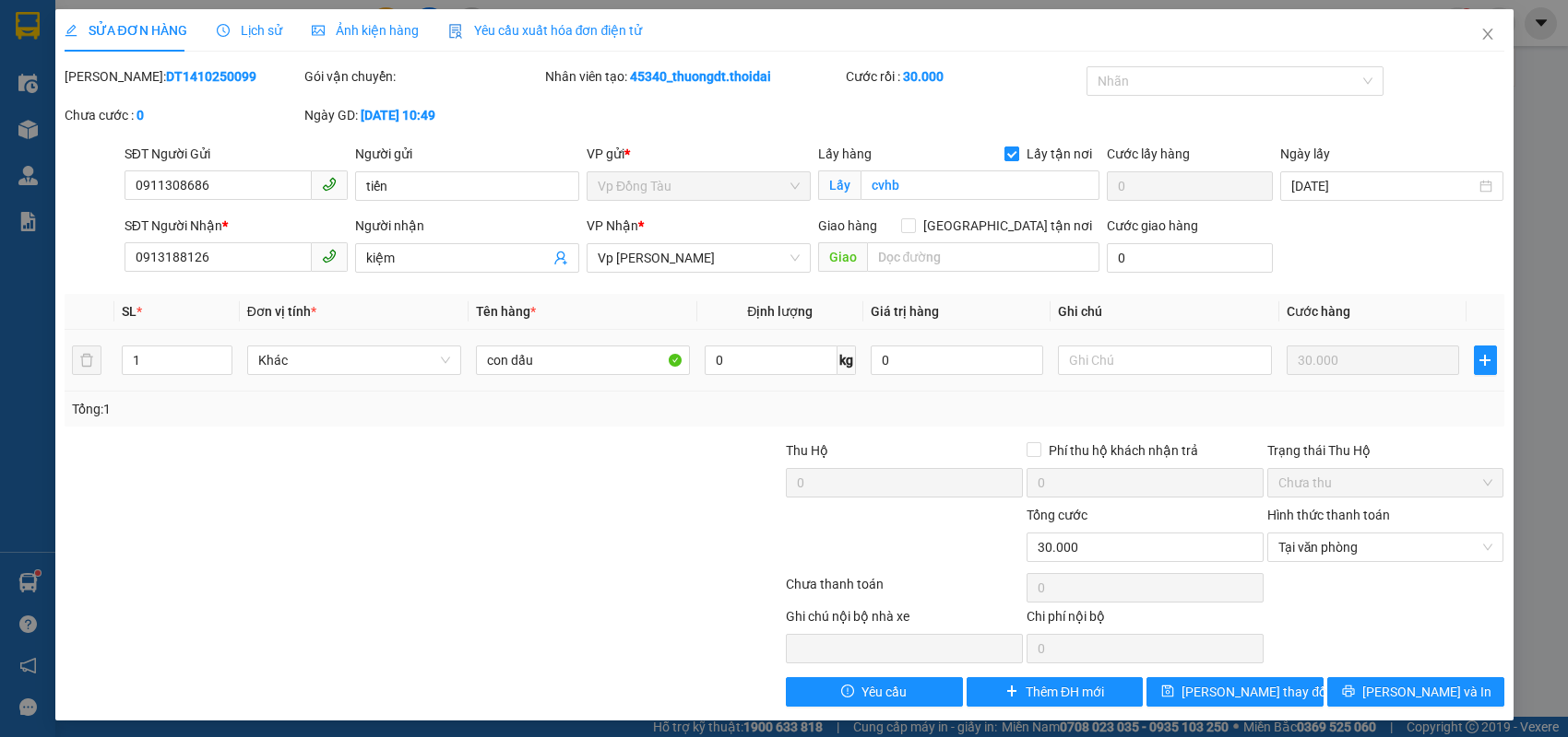
click at [1007, 161] on span at bounding box center [1011, 154] width 15 height 15
click at [1007, 160] on input "Lấy tận nơi" at bounding box center [1010, 153] width 13 height 13
checkbox input "false"
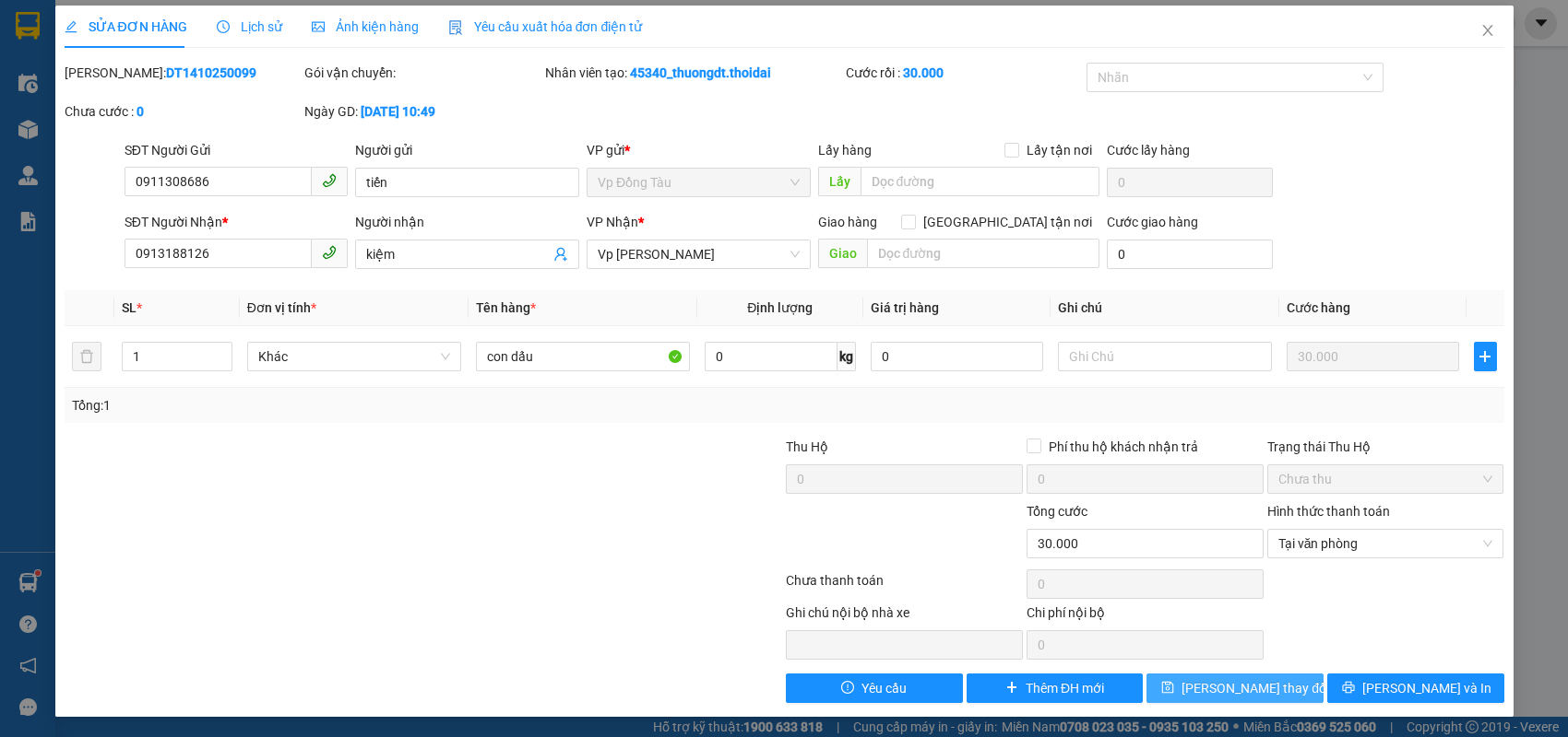
click at [1174, 689] on icon "save" at bounding box center [1167, 687] width 13 height 13
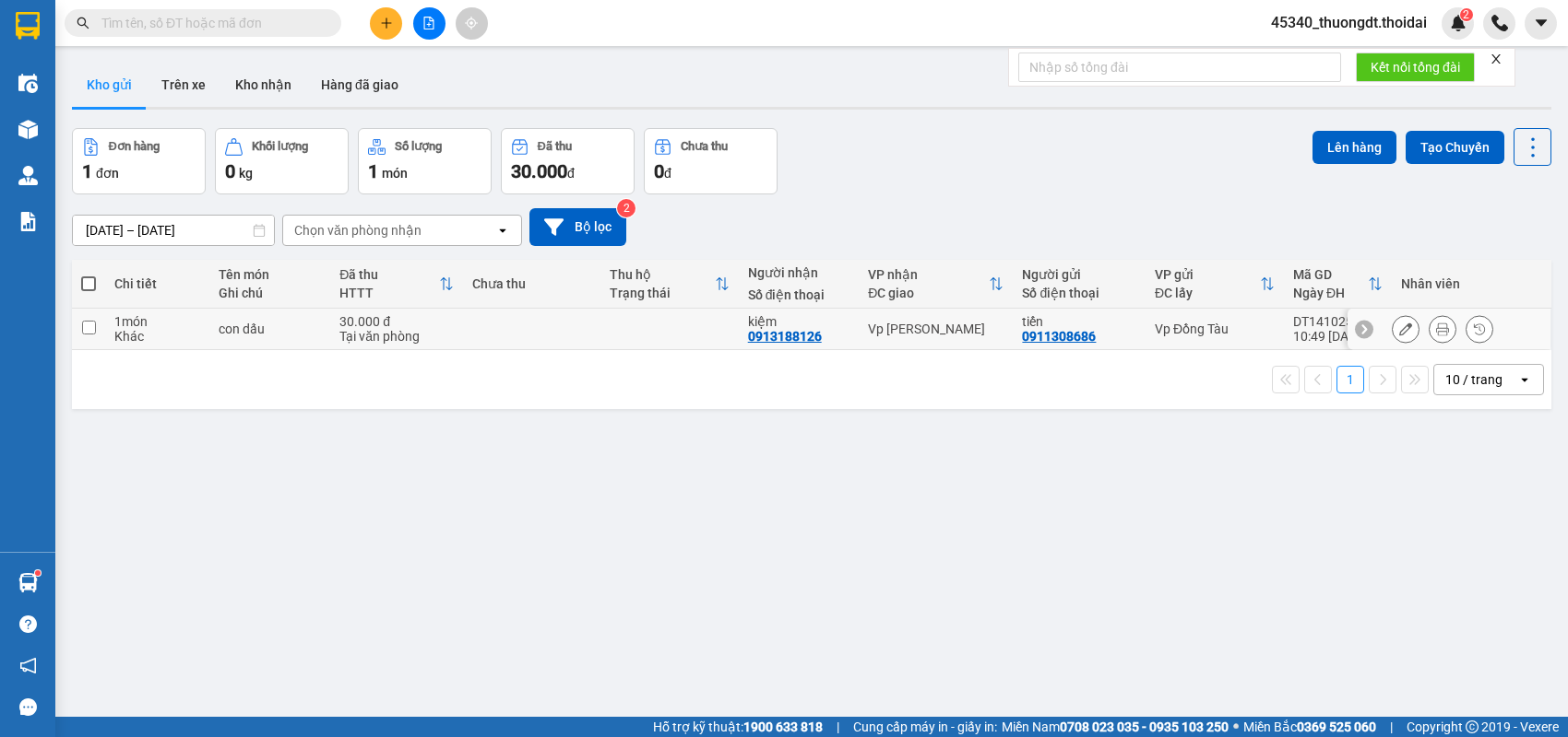
click at [156, 318] on div "1 món" at bounding box center [158, 321] width 86 height 15
checkbox input "true"
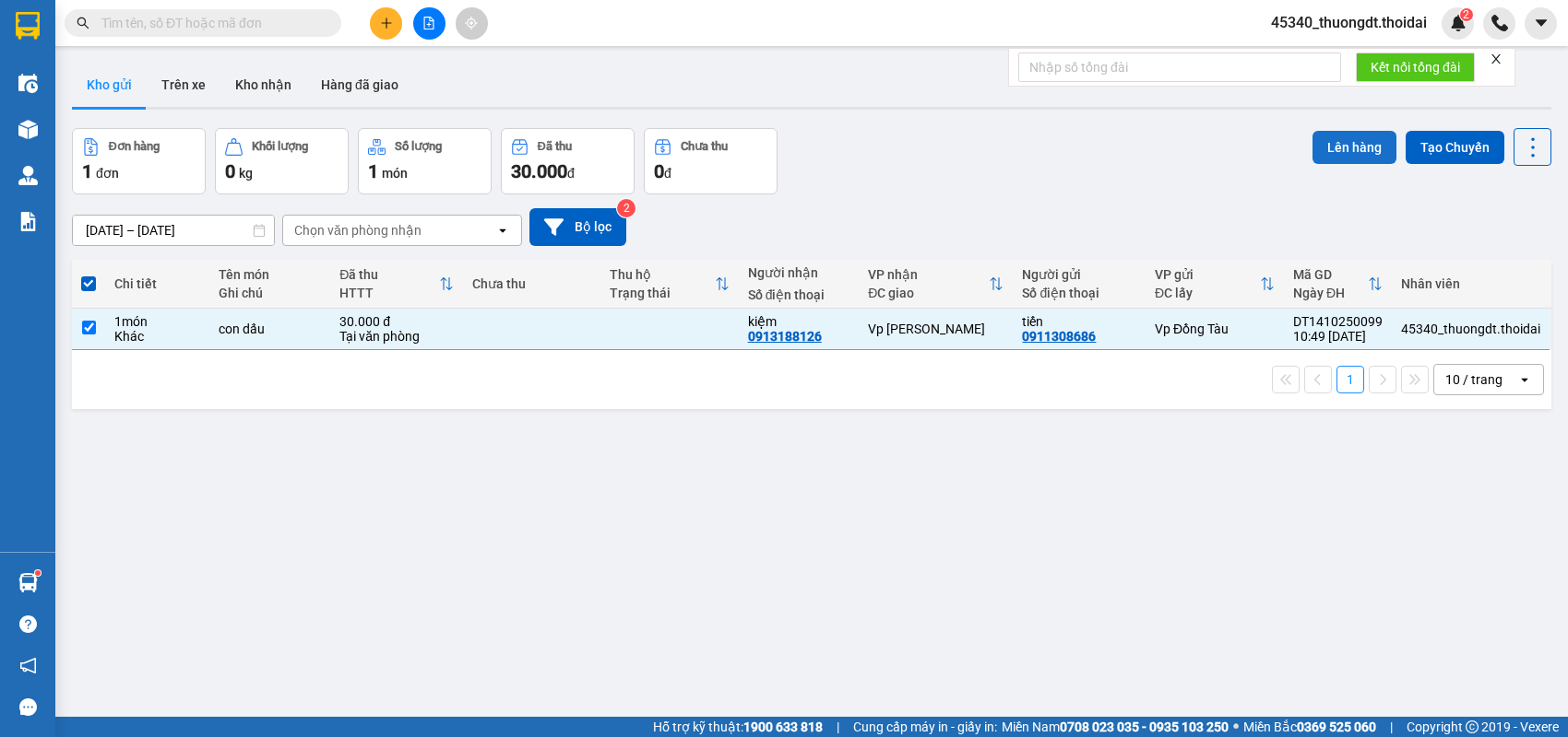
click at [1326, 157] on button "Lên hàng" at bounding box center [1354, 148] width 84 height 33
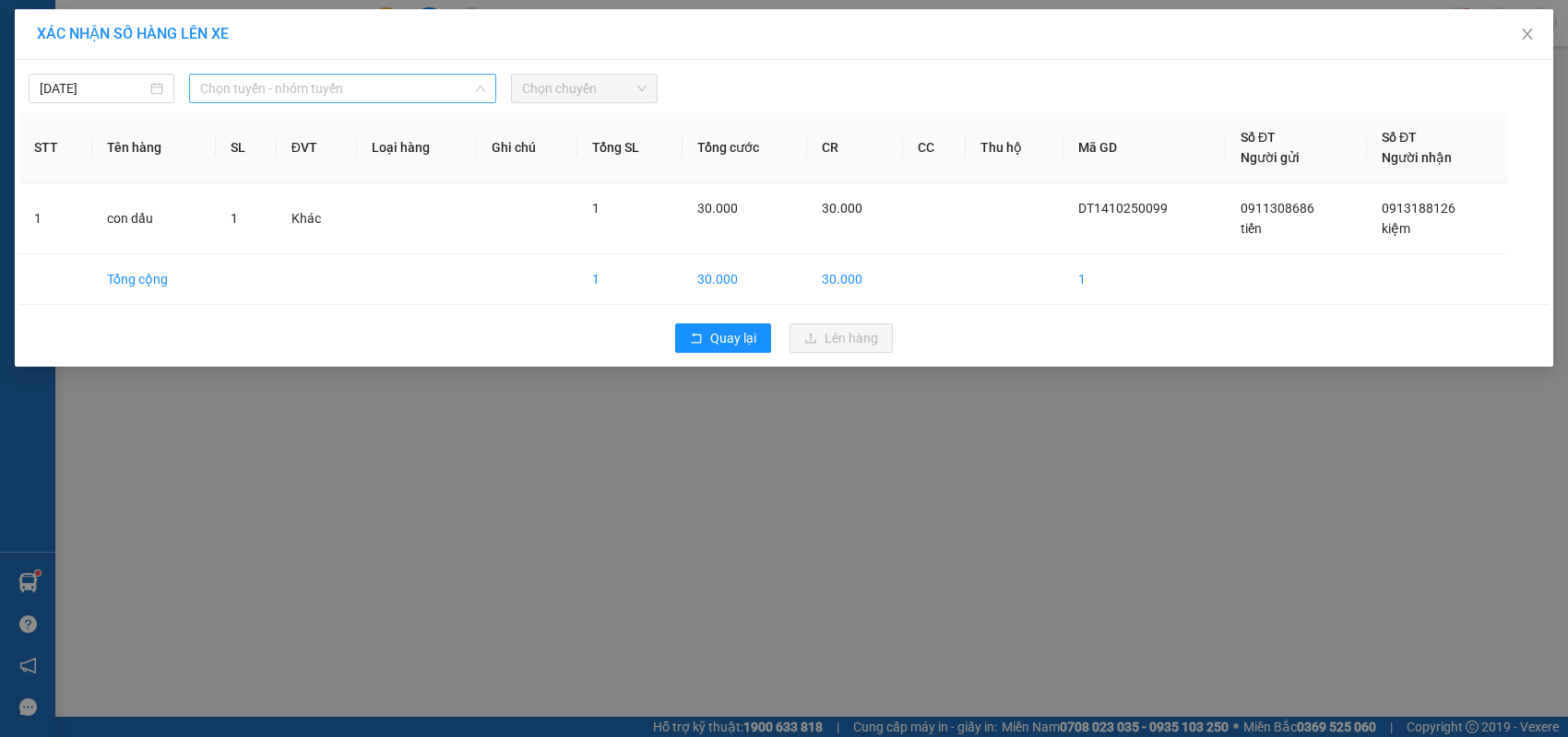
click at [432, 97] on span "Chọn tuyến - nhóm tuyến" at bounding box center [342, 88] width 285 height 27
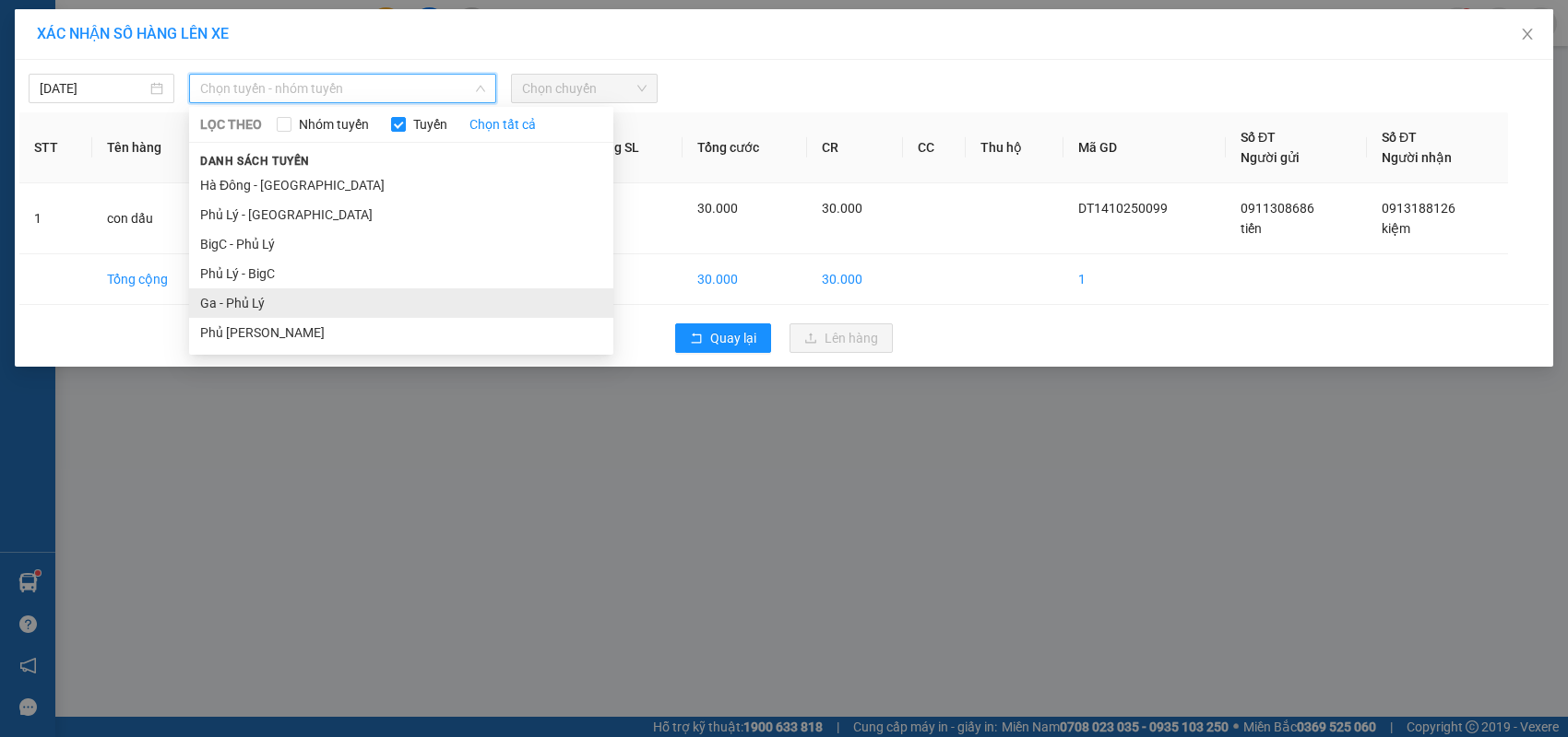
click at [308, 308] on li "Ga - Phủ Lý" at bounding box center [401, 303] width 424 height 29
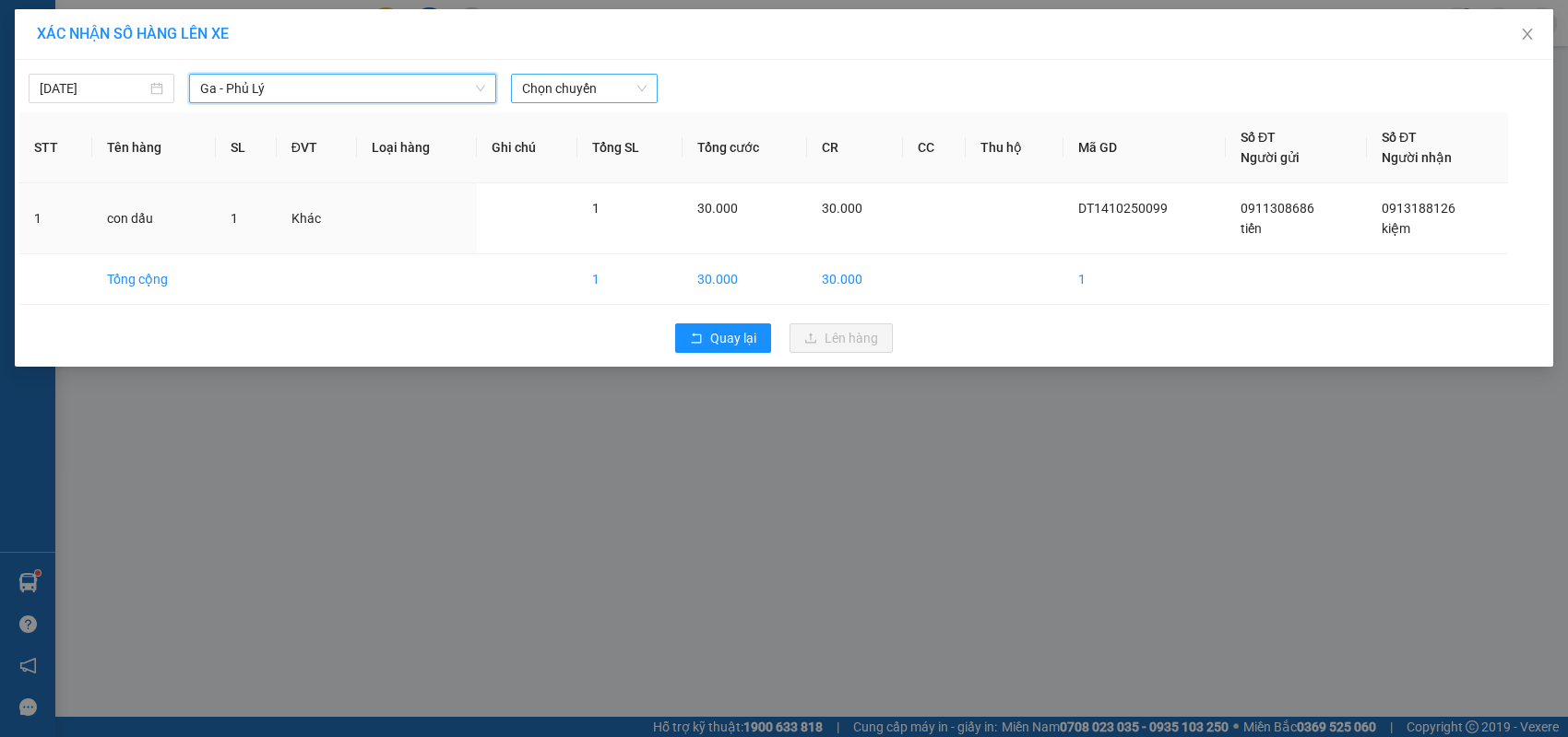
click at [633, 87] on span "Chọn chuyến" at bounding box center [584, 88] width 123 height 27
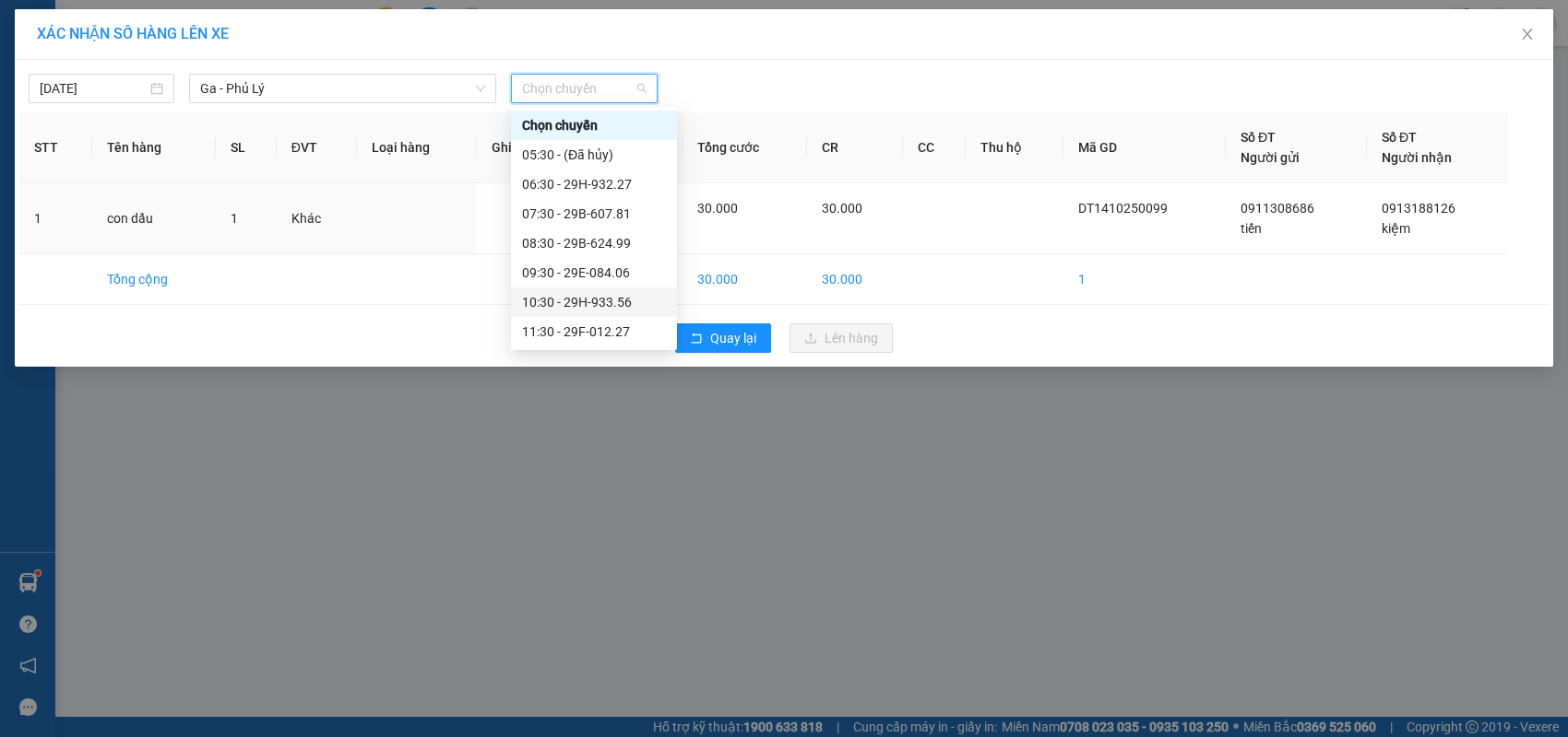
click at [618, 297] on div "10:30 - 29H-933.56" at bounding box center [594, 301] width 144 height 21
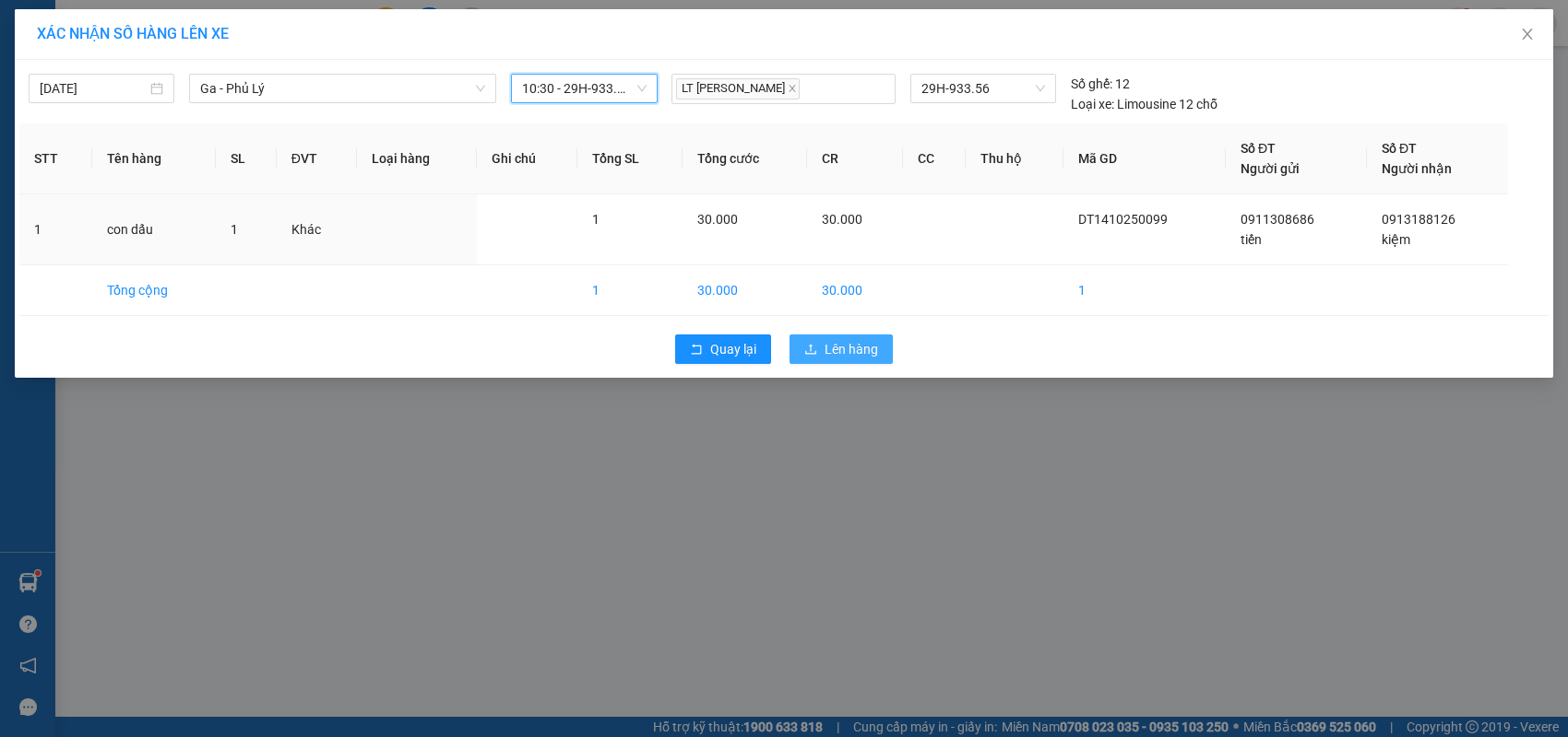
click at [830, 345] on span "Lên hàng" at bounding box center [851, 349] width 54 height 21
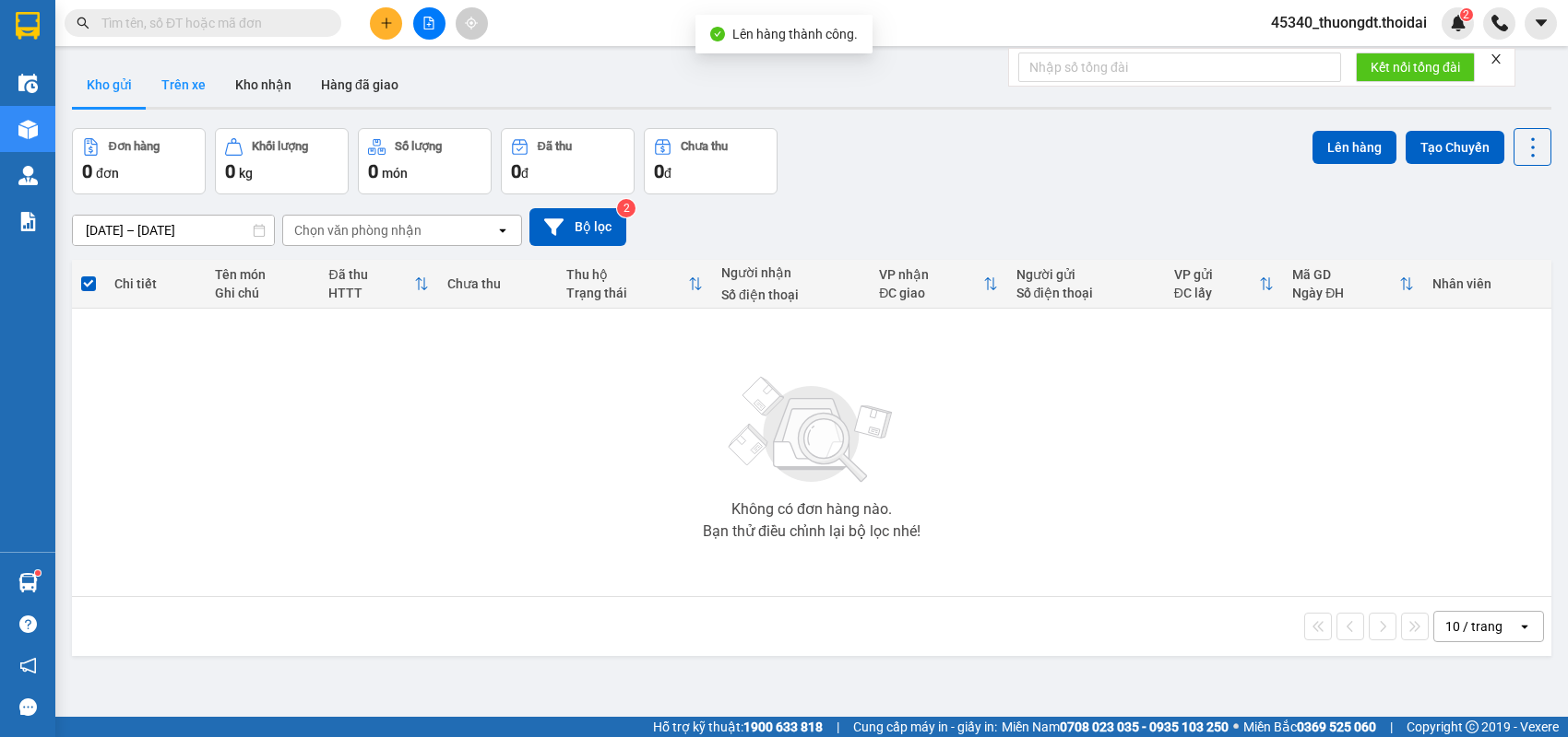
click at [191, 86] on button "Trên xe" at bounding box center [183, 84] width 73 height 44
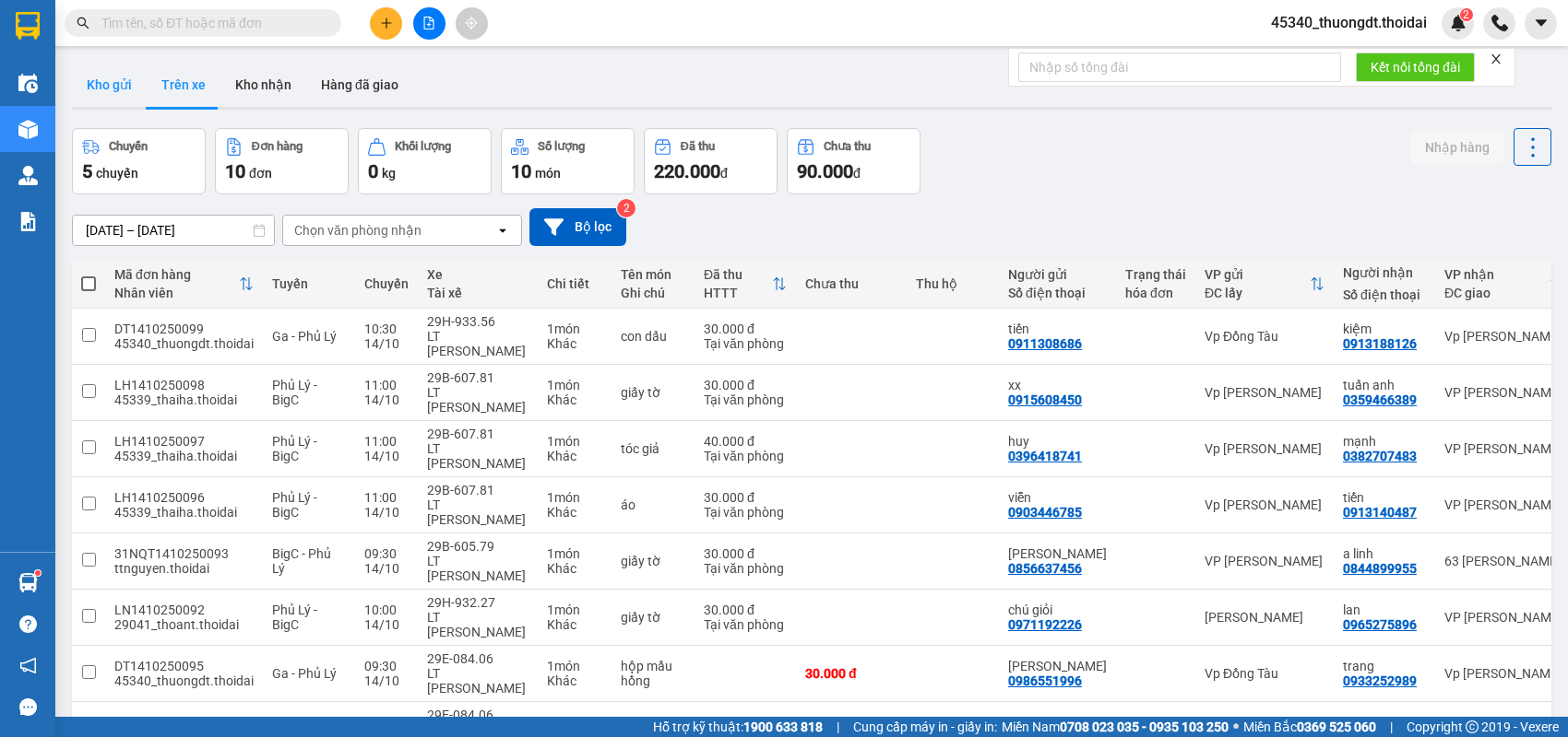
click at [100, 92] on button "Kho gửi" at bounding box center [109, 84] width 74 height 44
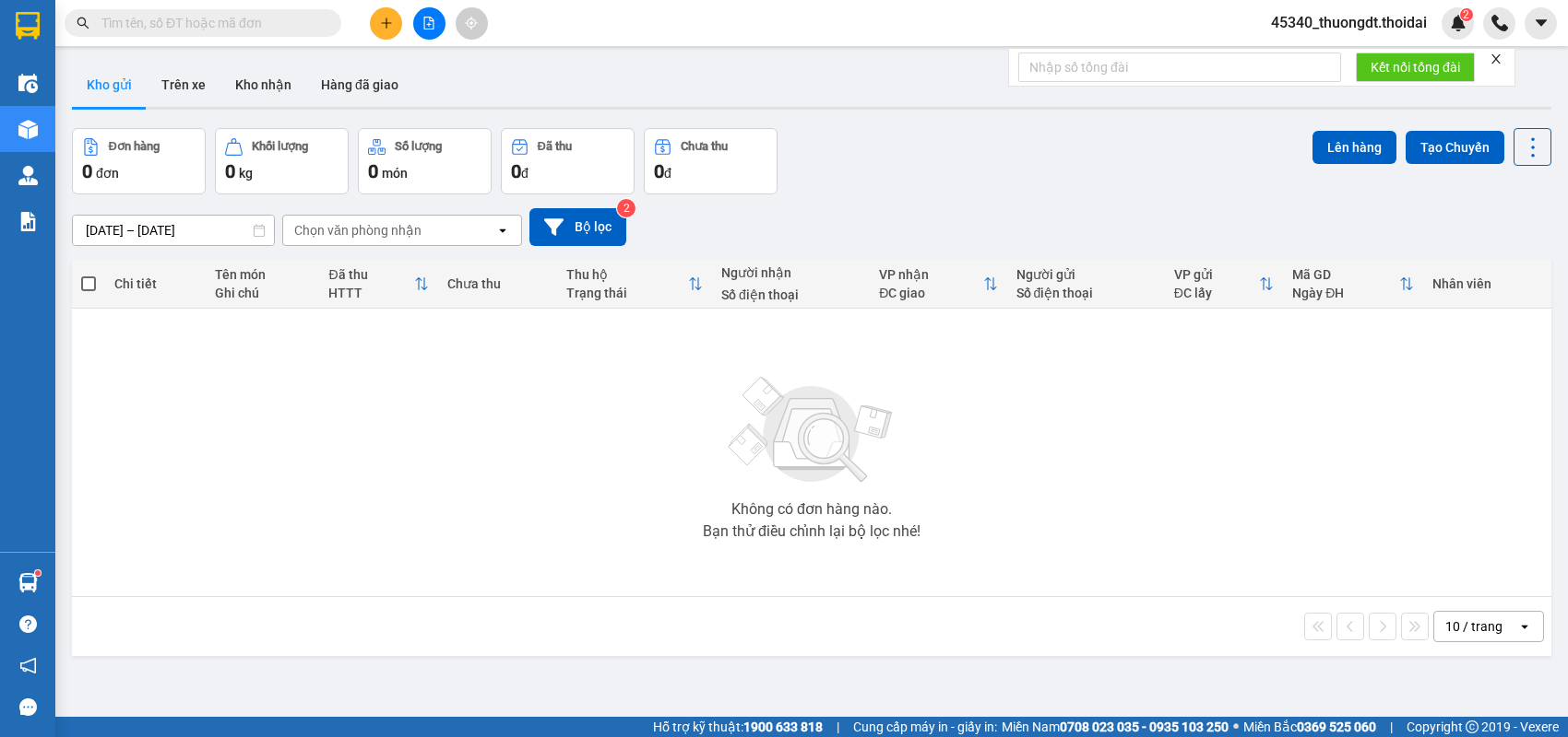
click at [389, 23] on icon "plus" at bounding box center [386, 23] width 13 height 13
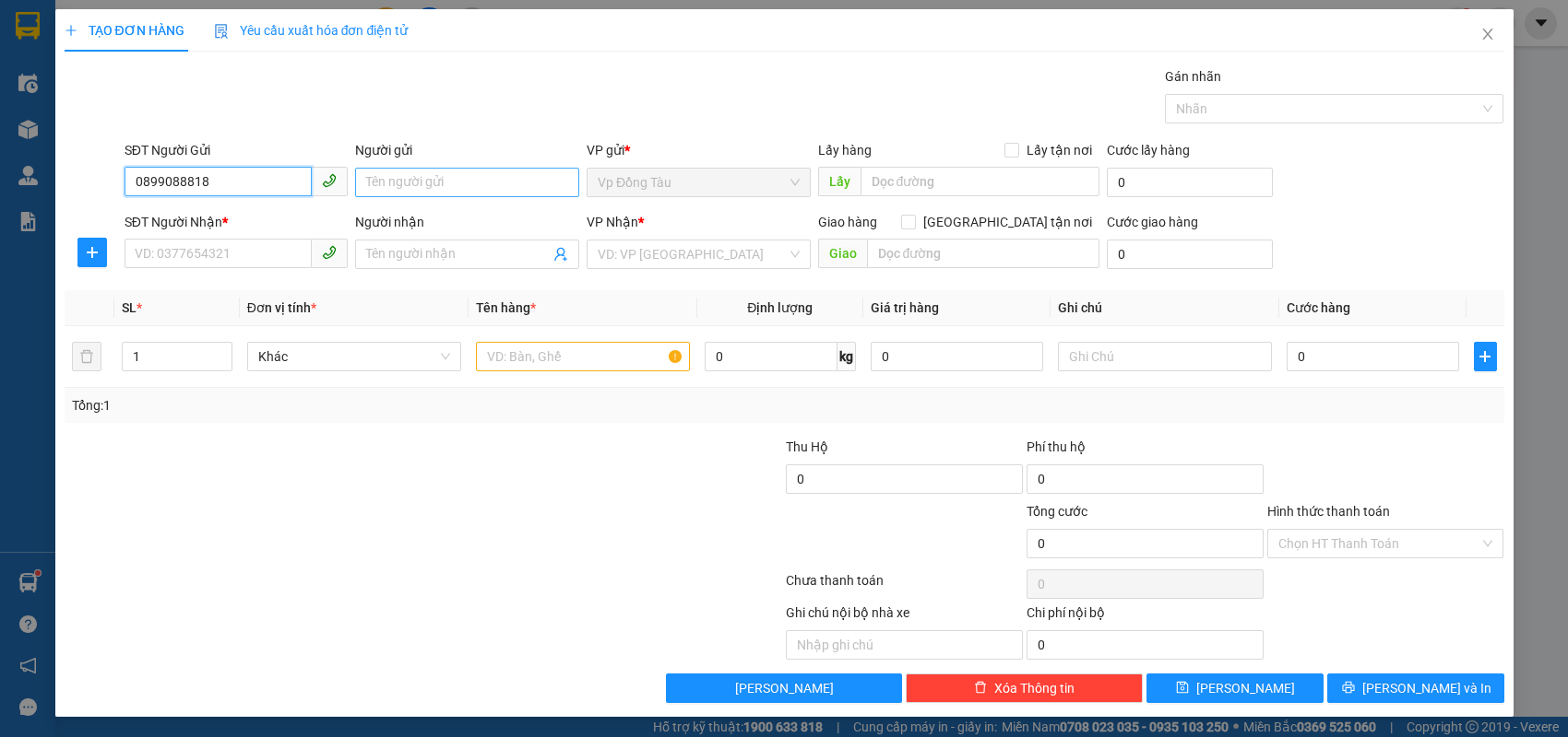
type input "0899088818"
click at [412, 179] on input "Người gửi" at bounding box center [467, 182] width 224 height 29
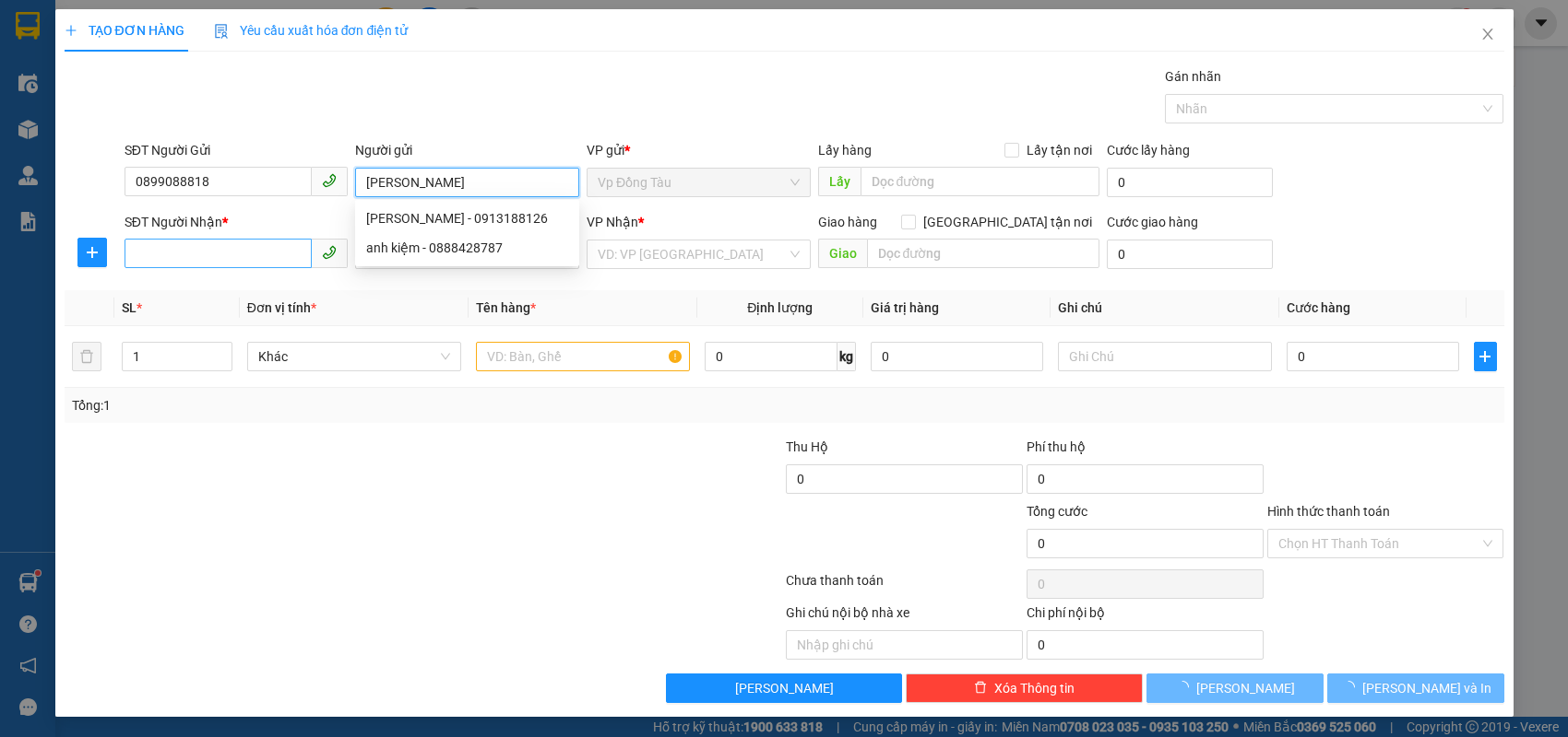
type input "[PERSON_NAME]"
click at [217, 258] on input "SĐT Người Nhận *" at bounding box center [218, 253] width 188 height 29
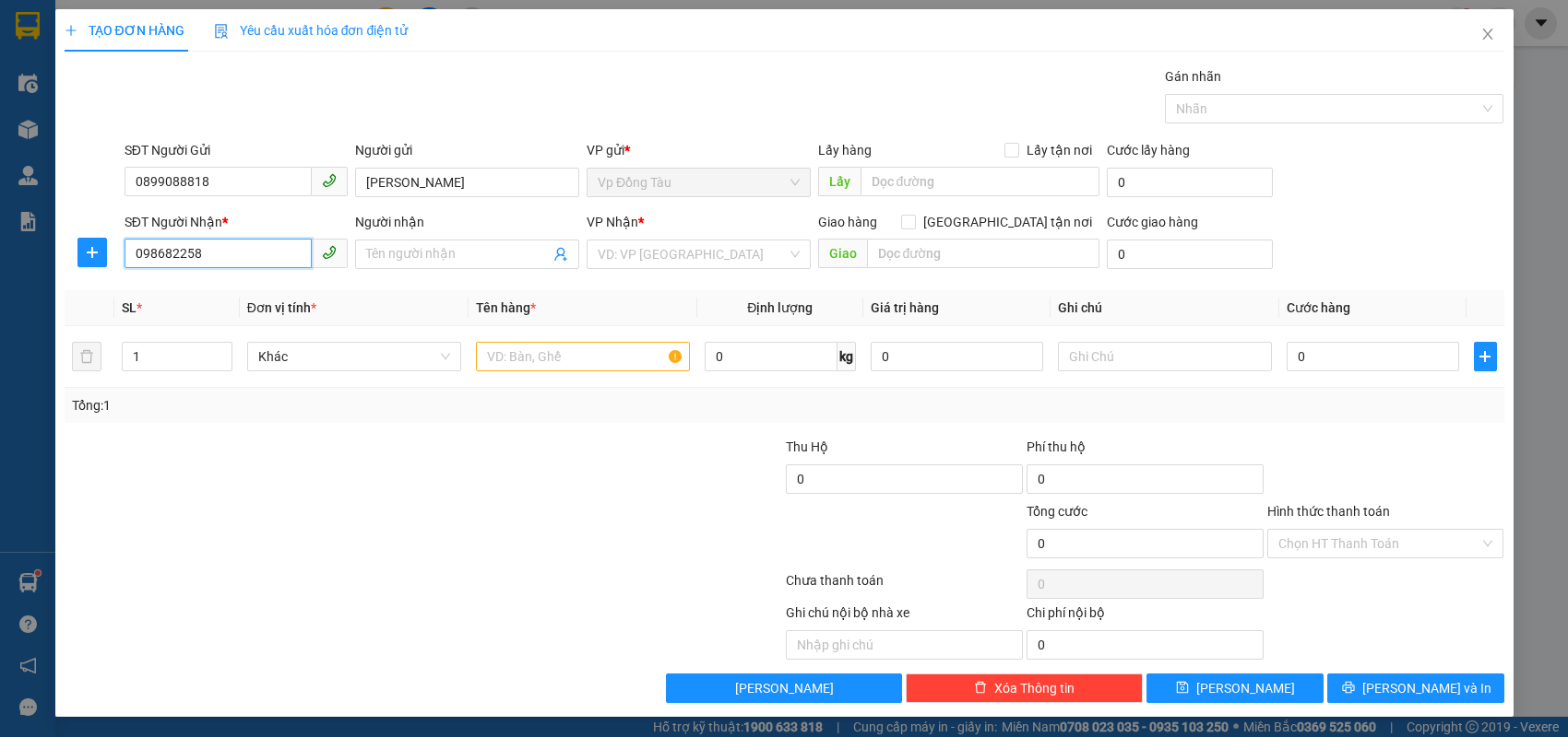
type input "0986822585"
click at [230, 304] on div "0986822585 - em Mai" at bounding box center [236, 291] width 224 height 29
type input "em Mai"
click at [261, 259] on input "0986822585" at bounding box center [218, 253] width 188 height 29
click at [266, 294] on div "0986822585 - em Mai" at bounding box center [236, 290] width 202 height 21
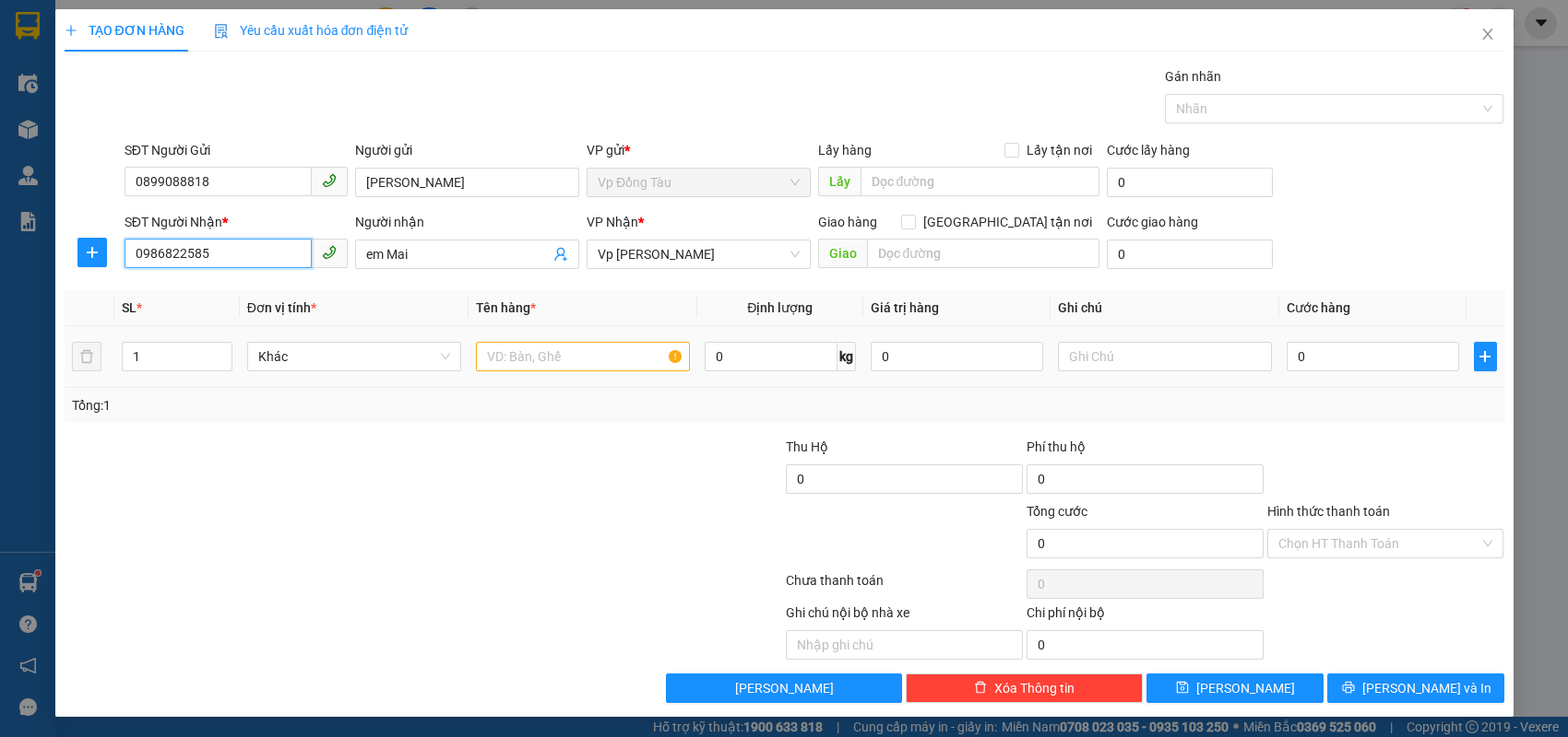
type input "0986822585"
click at [619, 355] on input "text" at bounding box center [583, 356] width 214 height 29
type input "d"
type input "đèn led"
click at [1370, 357] on input "0" at bounding box center [1373, 356] width 172 height 29
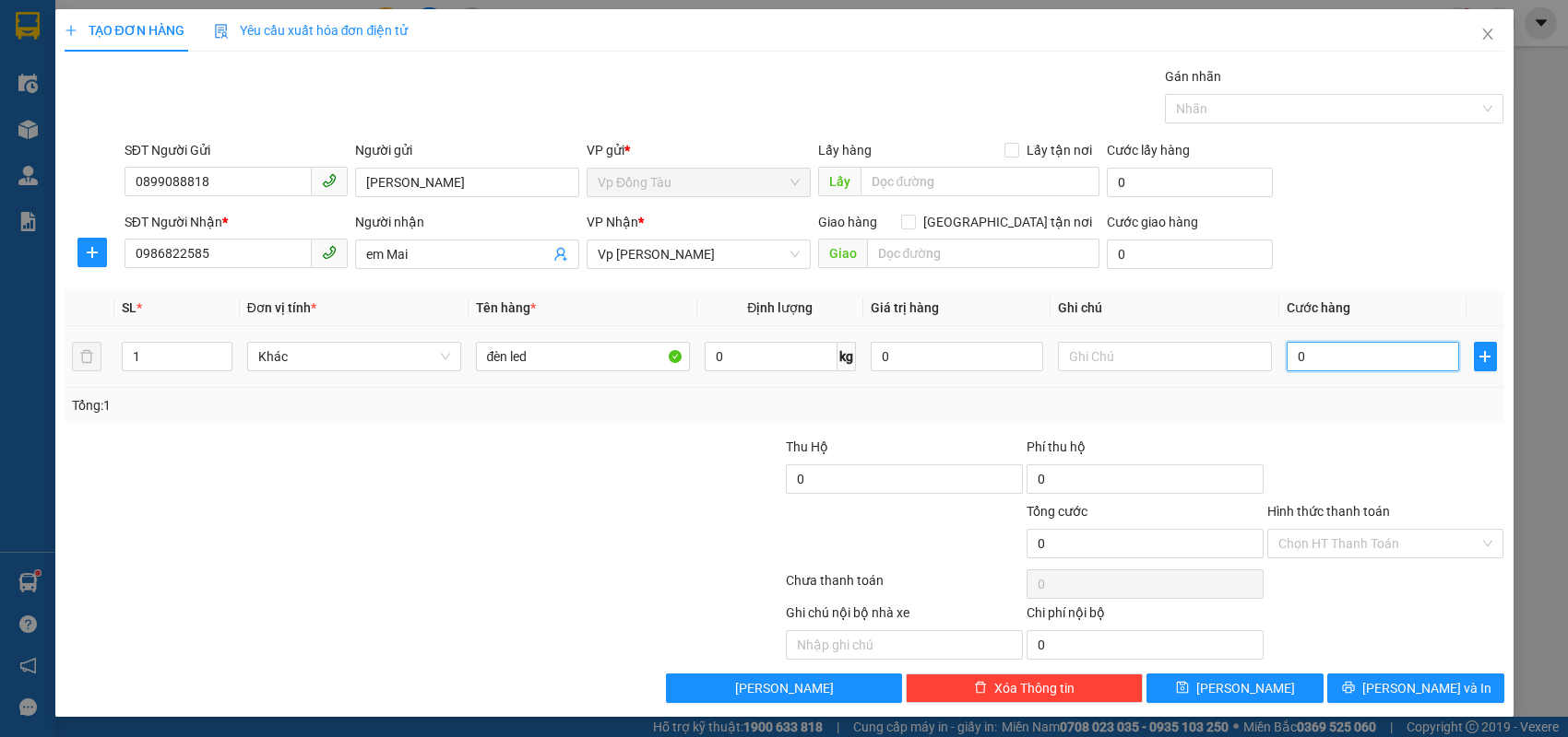
type input "3"
type input "30"
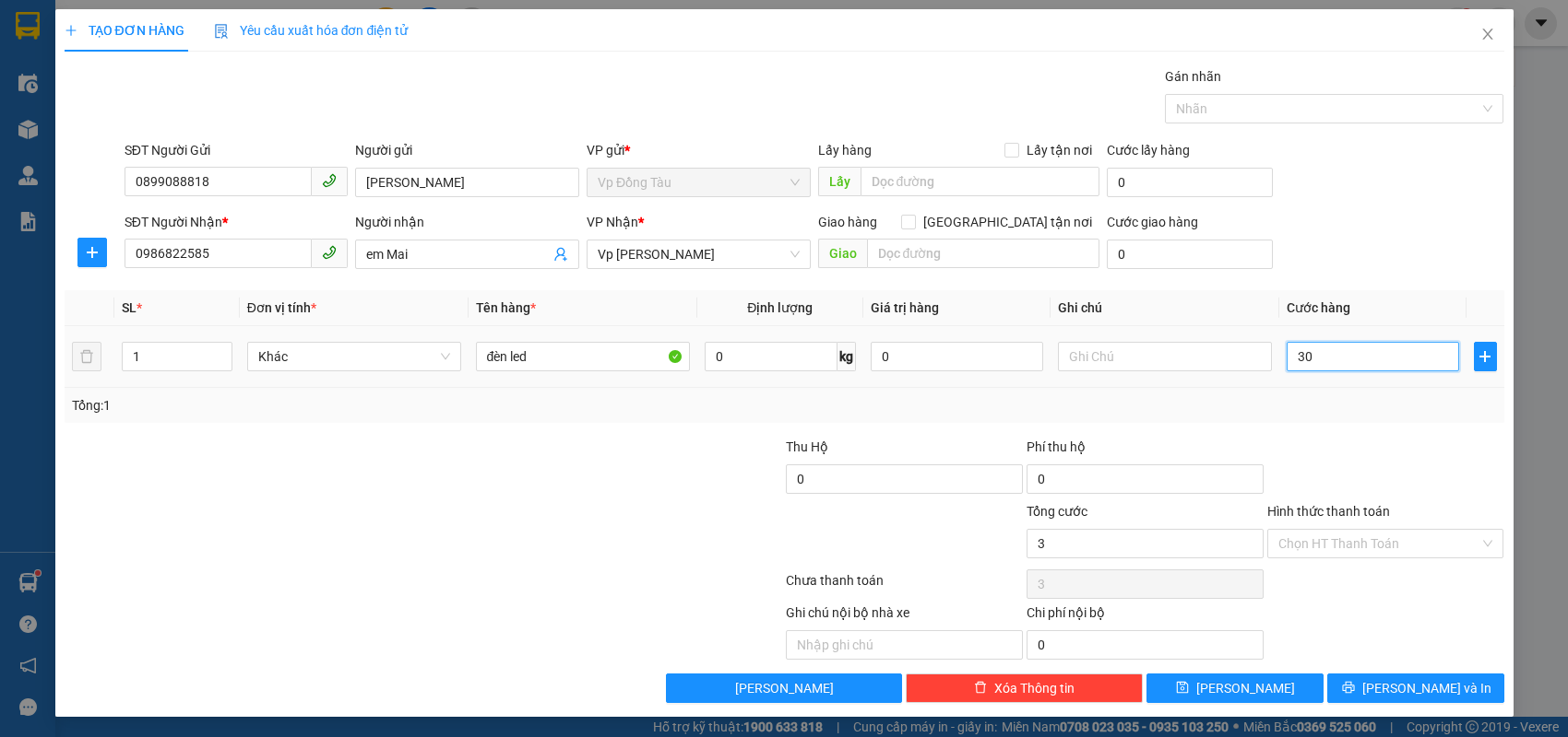
type input "30"
type input "30.000"
click at [1334, 544] on input "Hình thức thanh toán" at bounding box center [1379, 543] width 202 height 27
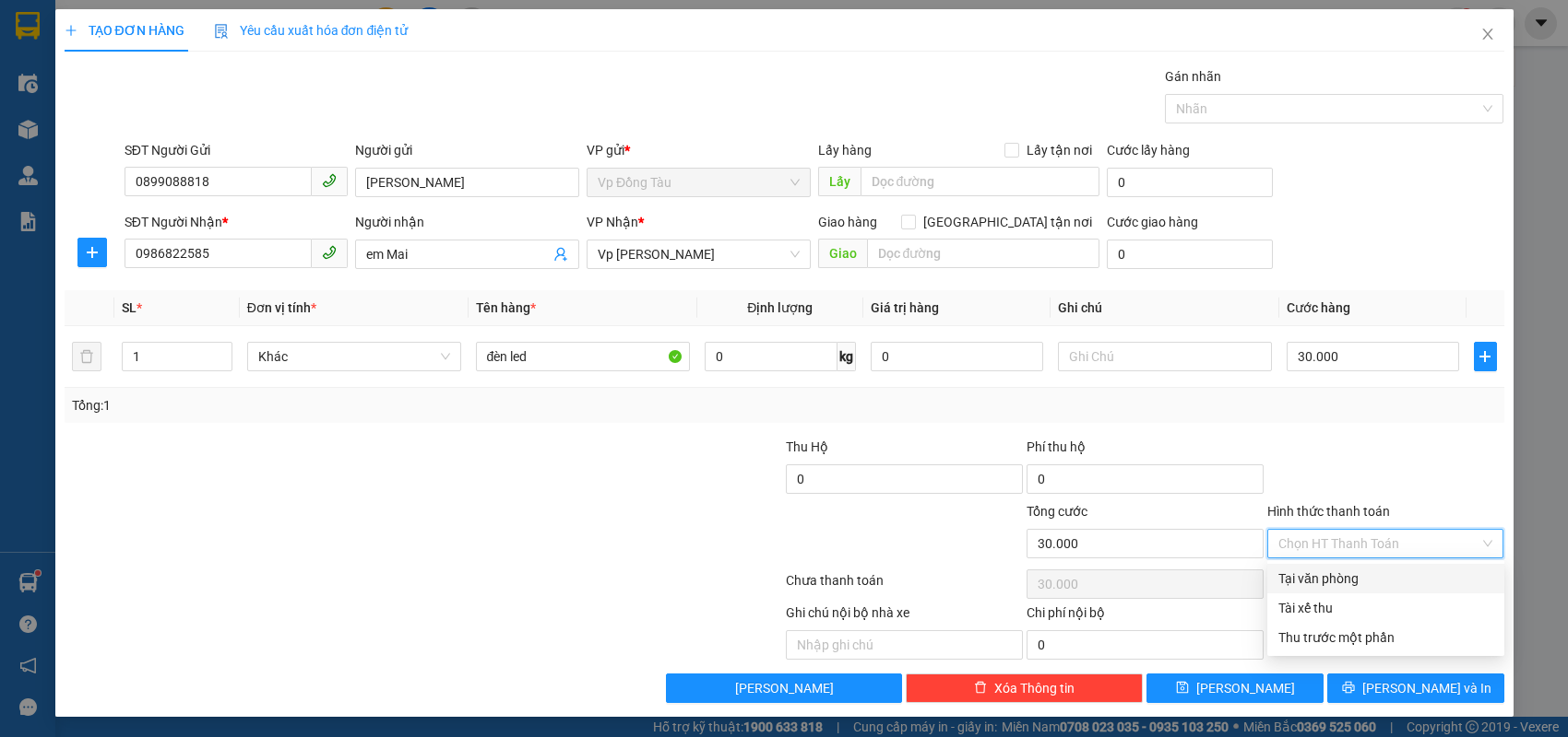
click at [1325, 572] on div "Tại văn phòng" at bounding box center [1385, 578] width 214 height 21
type input "0"
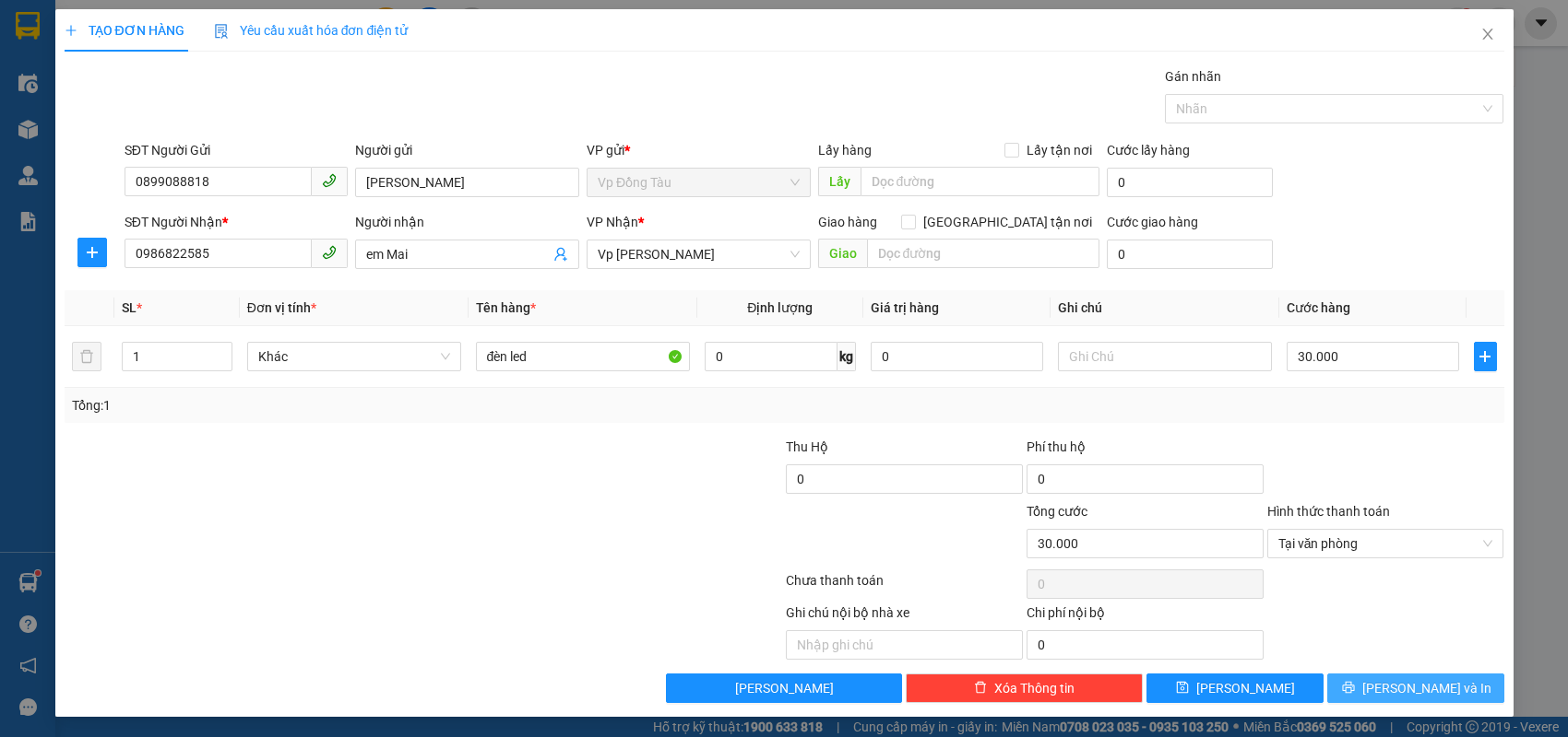
click at [1392, 687] on button "[PERSON_NAME] và In" at bounding box center [1415, 688] width 177 height 29
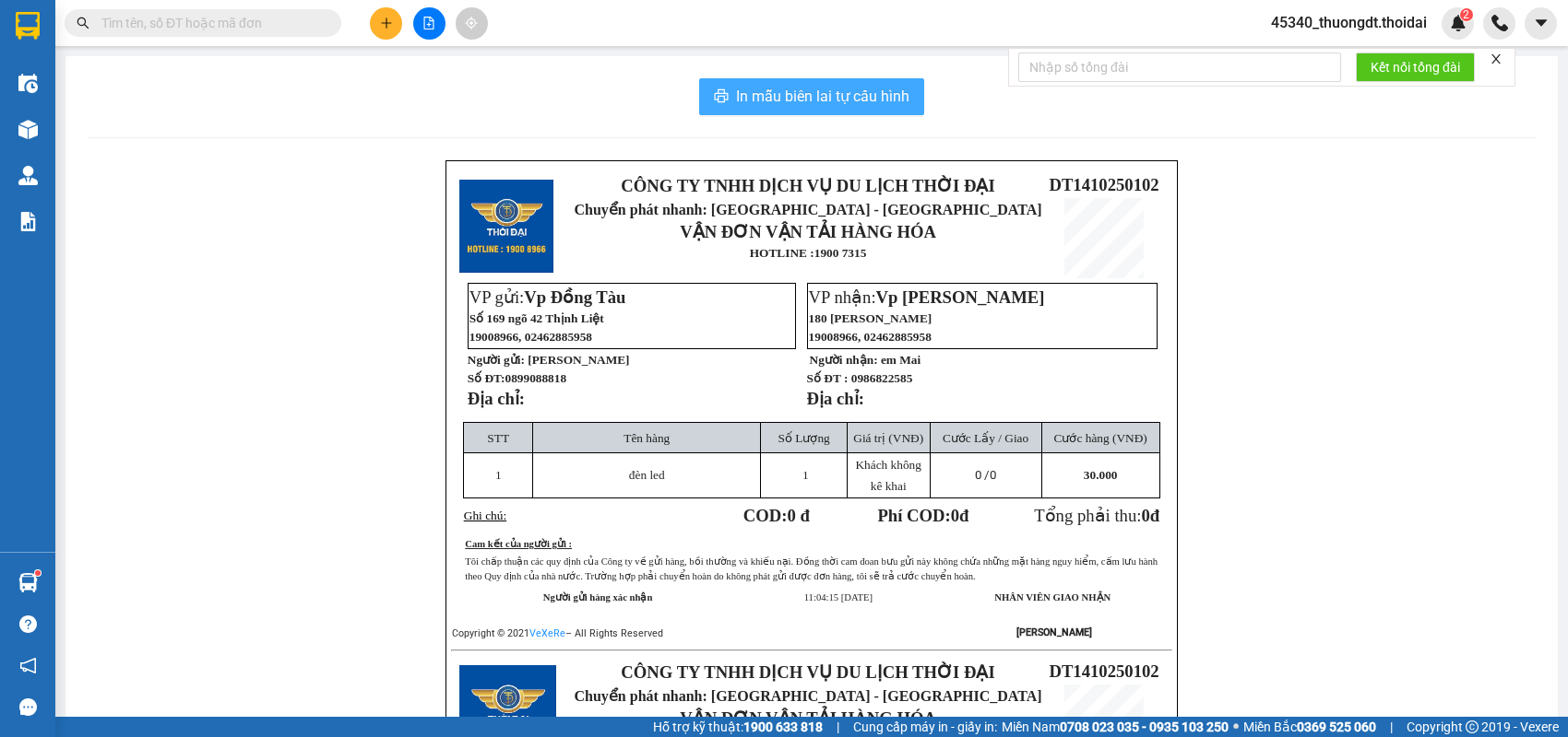
click at [854, 108] on span "In mẫu biên lai tự cấu hình" at bounding box center [822, 97] width 173 height 23
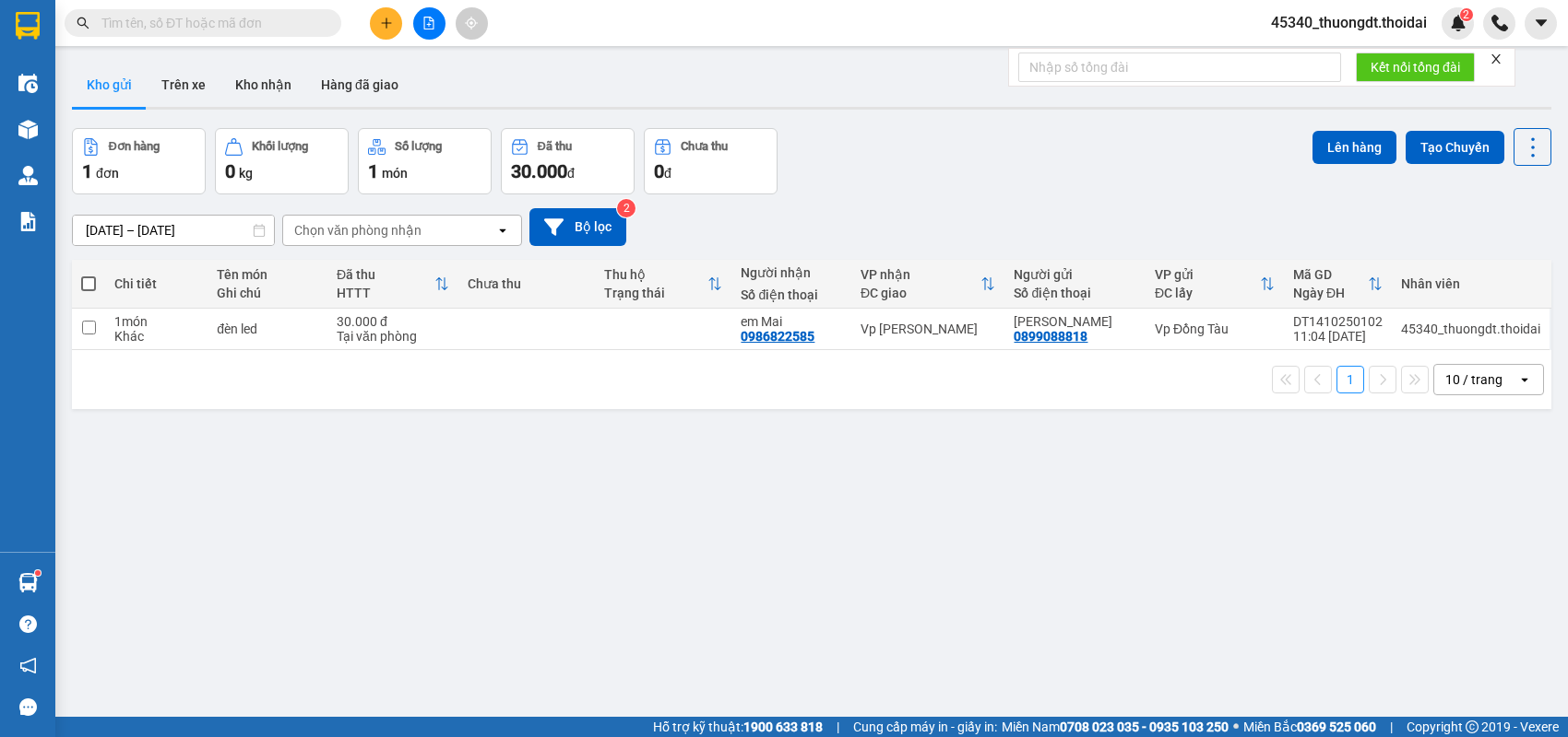
click at [811, 215] on div "[DATE] – [DATE] Press the down arrow key to interact with the calendar and sele…" at bounding box center [811, 227] width 1479 height 38
